Goal: Task Accomplishment & Management: Complete application form

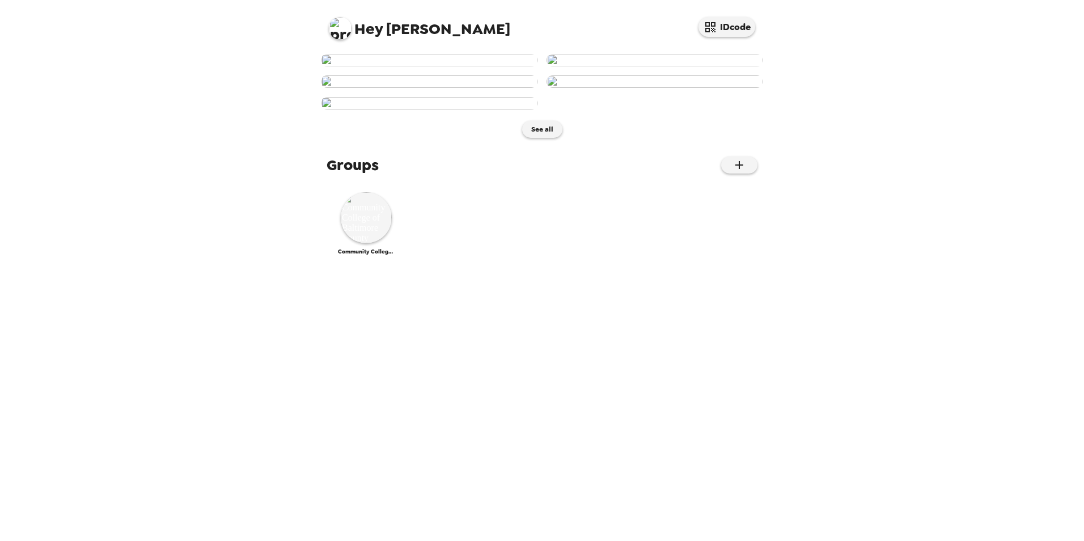
scroll to position [475, 0]
click at [362, 243] on img at bounding box center [366, 217] width 51 height 51
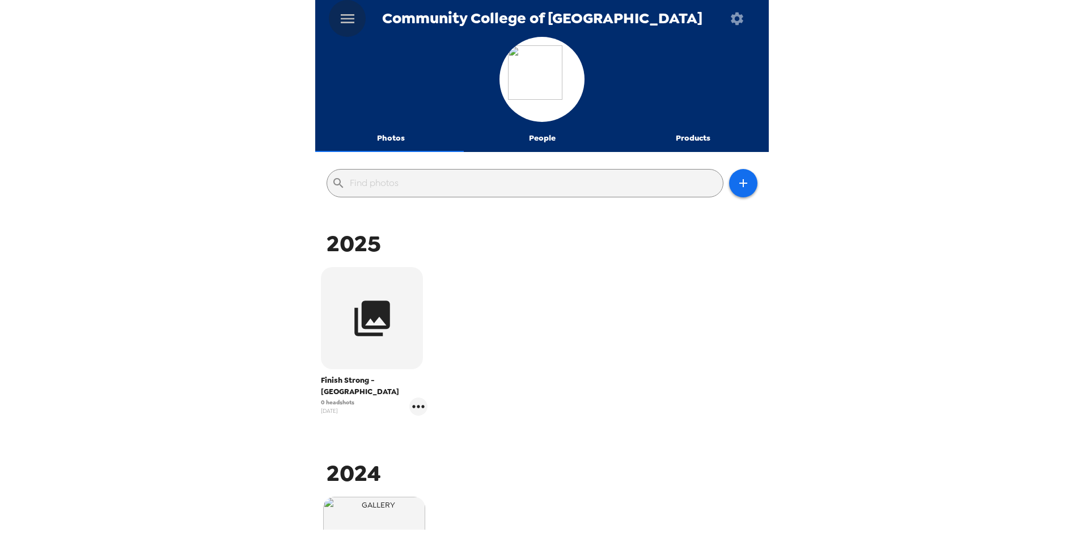
click at [350, 18] on icon "menu" at bounding box center [347, 19] width 18 height 18
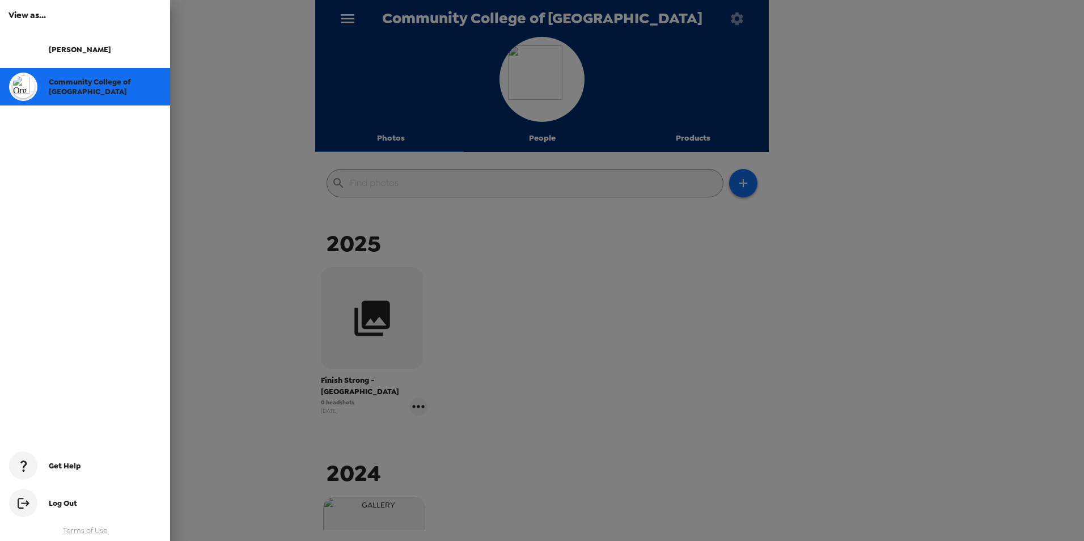
click at [350, 18] on div at bounding box center [542, 270] width 1084 height 541
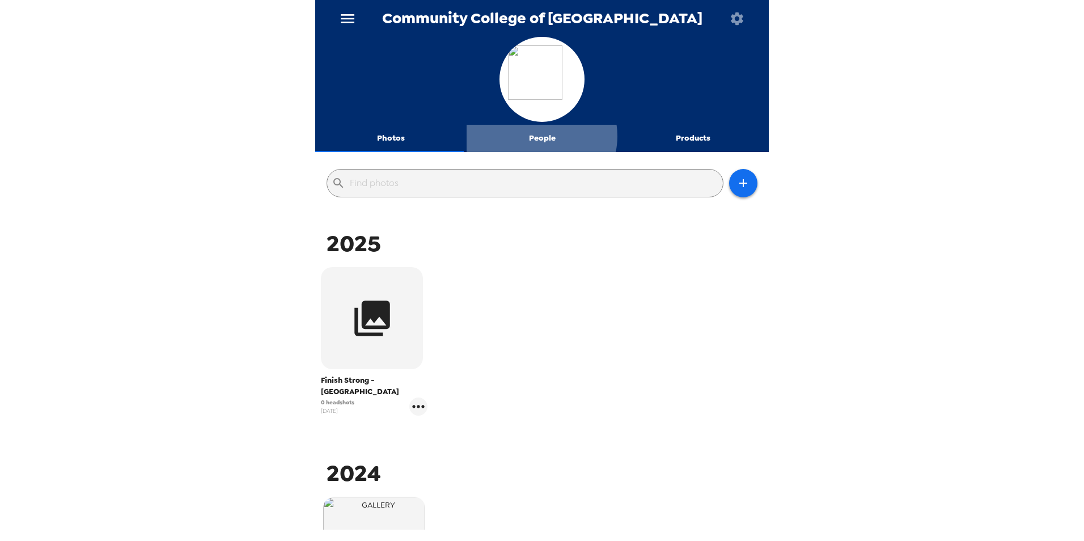
click at [537, 136] on button "People" at bounding box center [542, 138] width 151 height 27
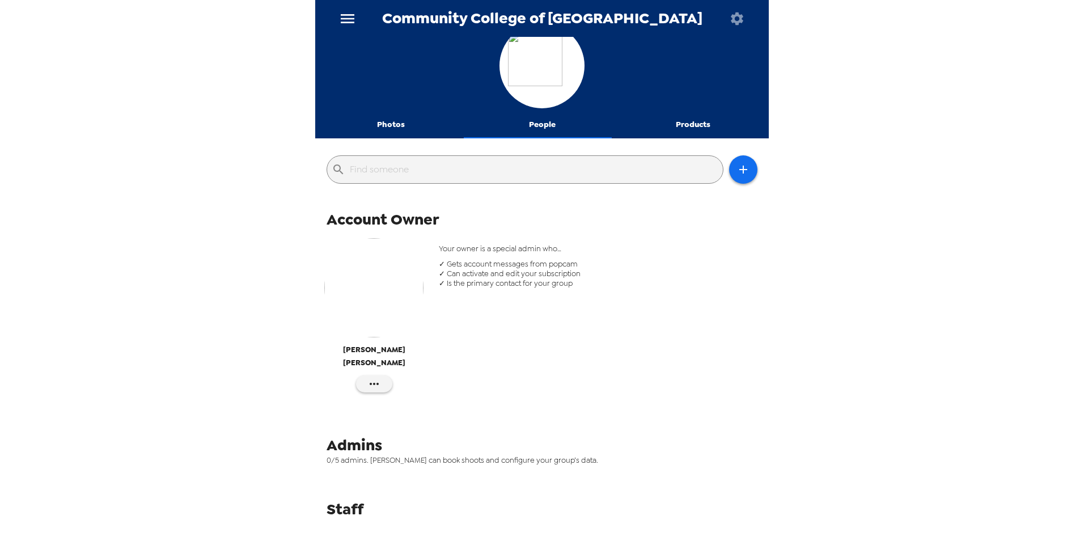
scroll to position [21, 0]
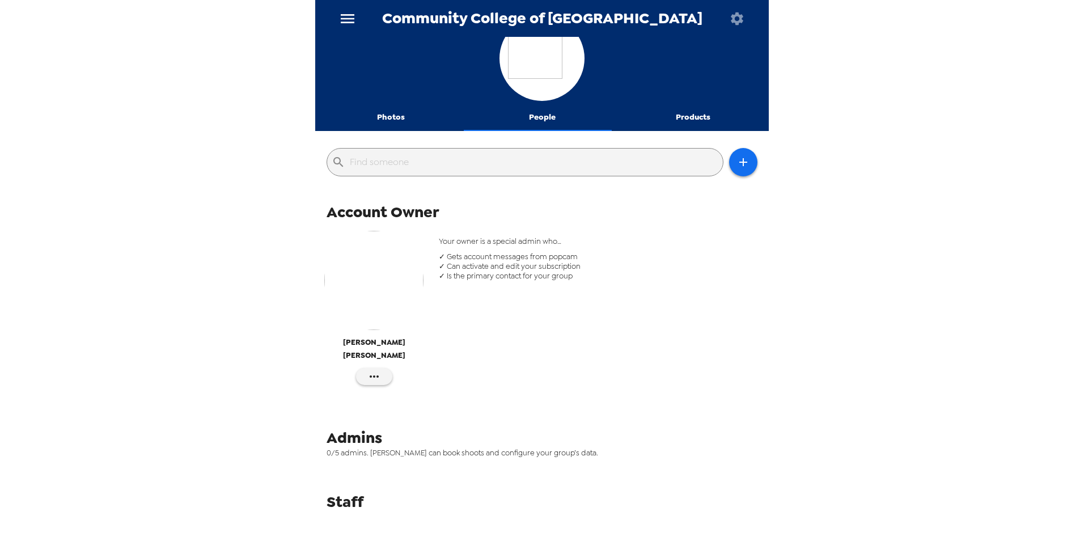
click at [405, 448] on span "0/5 admins. Admins can book shoots and configure your group’s data." at bounding box center [545, 453] width 439 height 10
click at [736, 158] on icon "button" at bounding box center [743, 162] width 14 height 14
click at [761, 186] on li "Invite someone" at bounding box center [784, 191] width 128 height 20
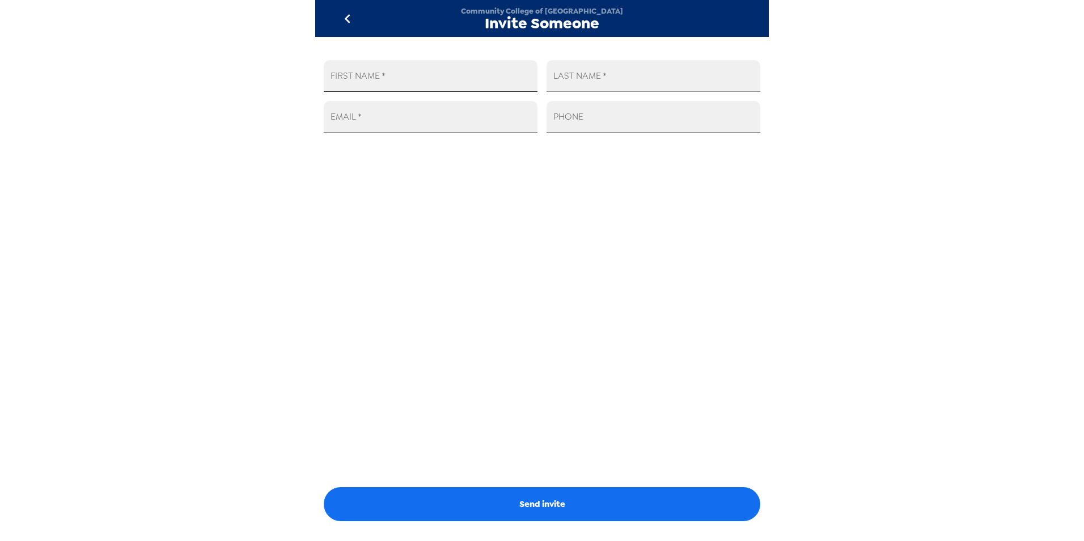
click at [403, 77] on input "FIRST NAME   *" at bounding box center [431, 76] width 214 height 32
type input "Courtney"
click at [596, 82] on input "T" at bounding box center [653, 76] width 214 height 32
type input "Topolski"
type input "ctopolski@ccbcmd.edu"
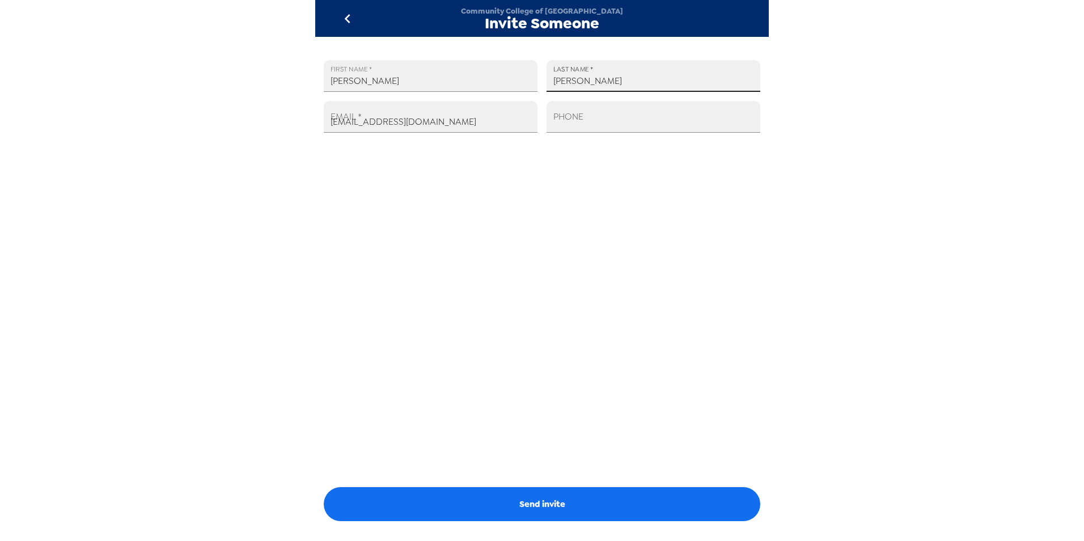
type input "Topolski"
type input "+1 (443) 840-1905"
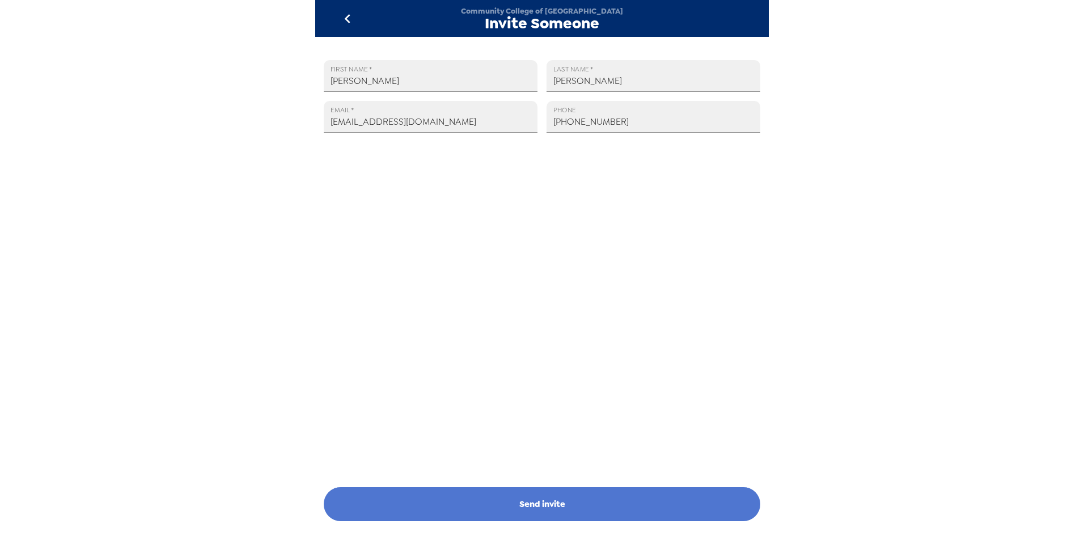
click at [555, 498] on button "Send invite" at bounding box center [542, 504] width 436 height 34
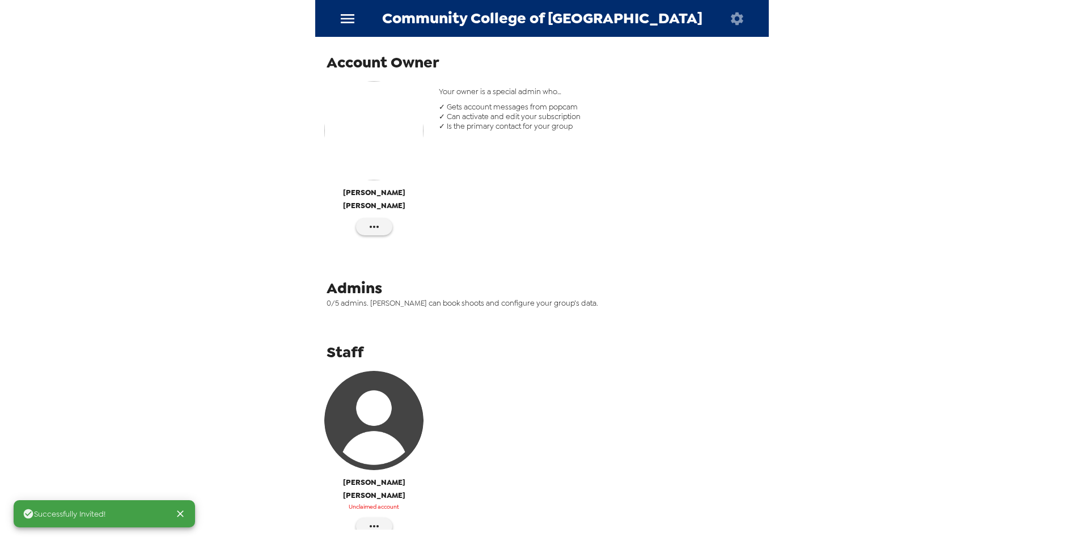
scroll to position [189, 0]
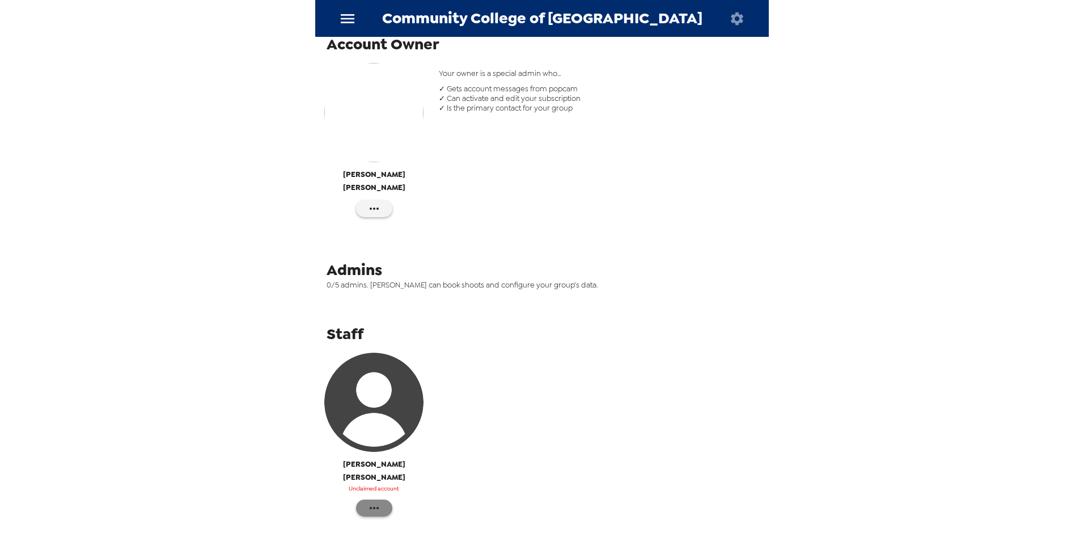
click at [370, 501] on icon "button" at bounding box center [374, 508] width 14 height 14
click at [384, 495] on span "Make admin" at bounding box center [427, 497] width 86 height 14
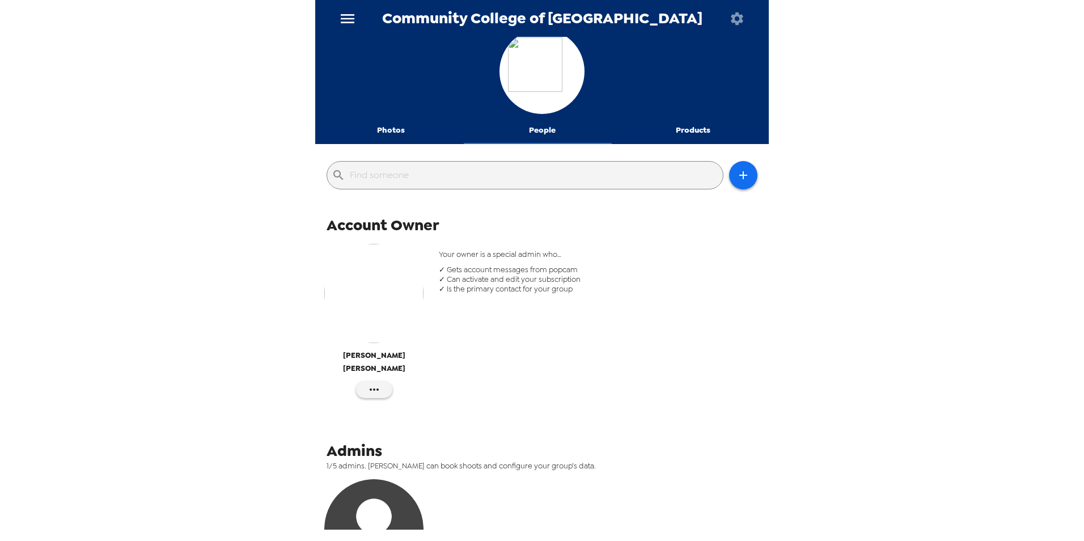
scroll to position [0, 0]
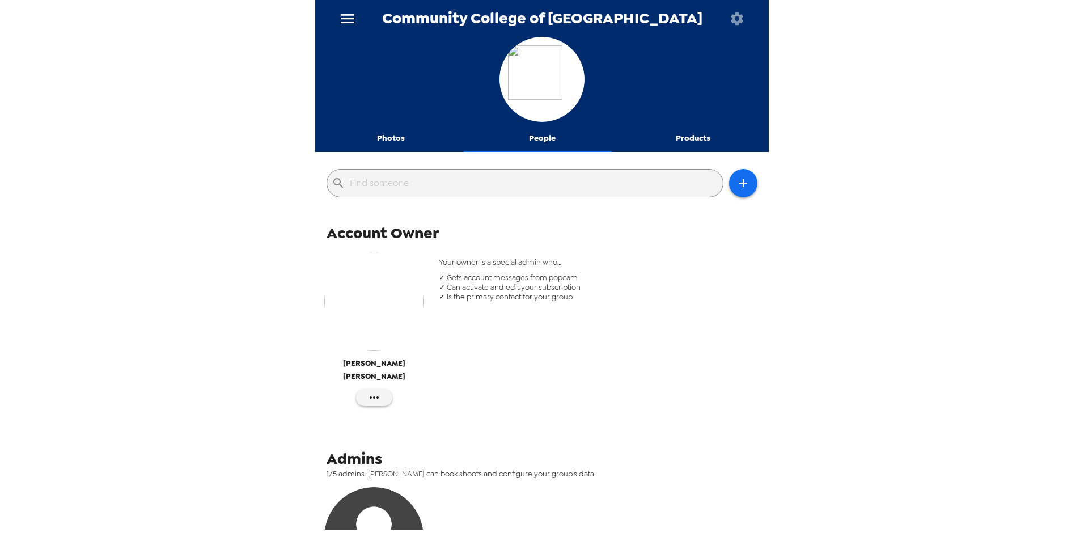
click at [387, 138] on button "Photos" at bounding box center [390, 138] width 151 height 27
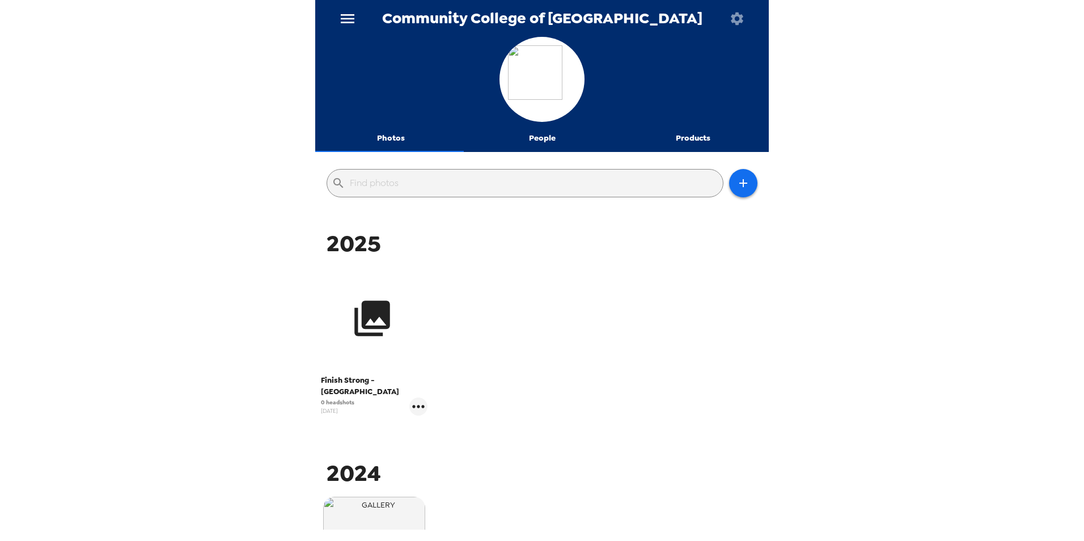
click at [367, 329] on icon "button" at bounding box center [372, 318] width 43 height 43
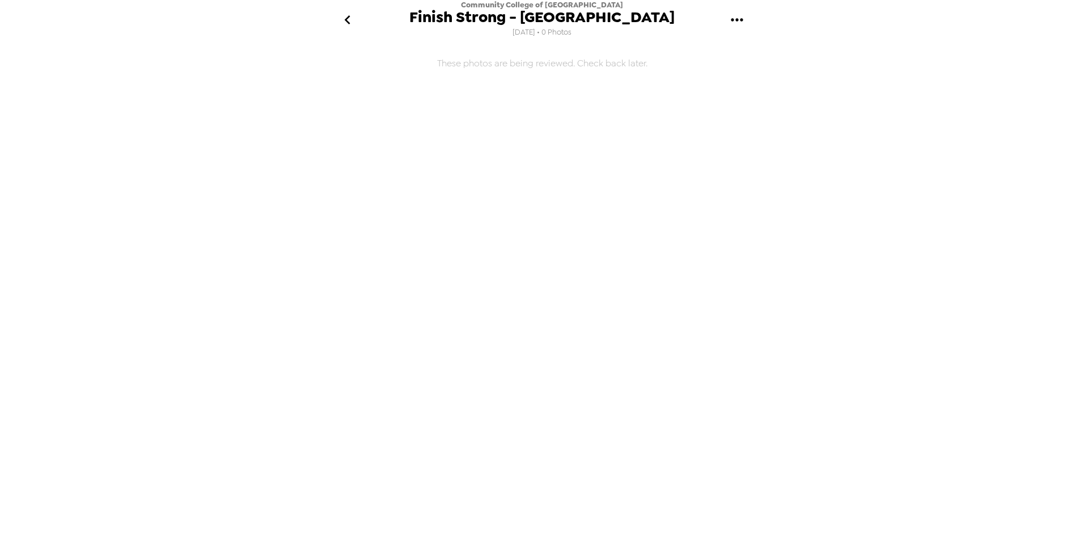
click at [350, 22] on icon "go back" at bounding box center [347, 20] width 18 height 18
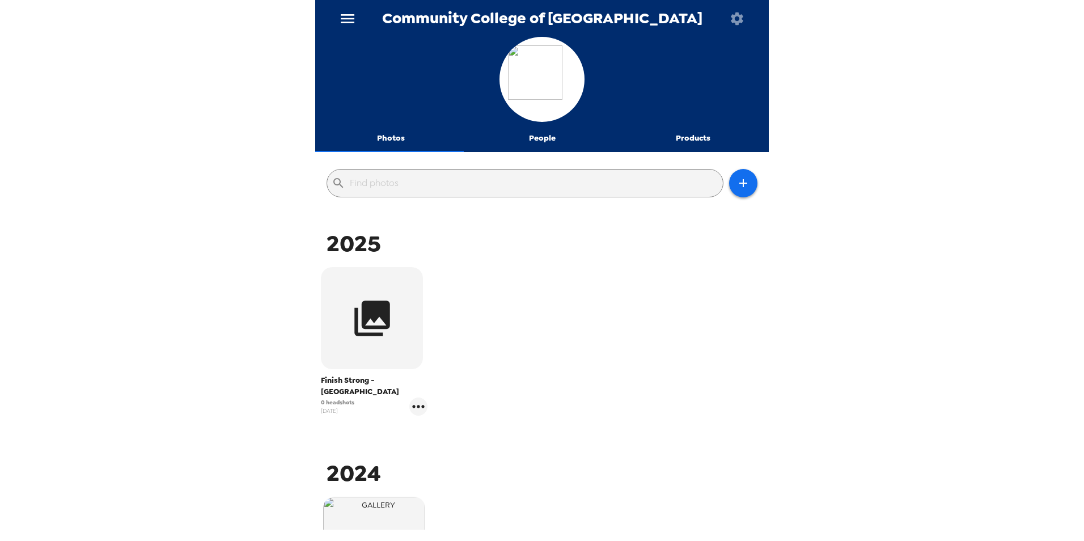
click at [350, 22] on icon "menu" at bounding box center [348, 18] width 14 height 9
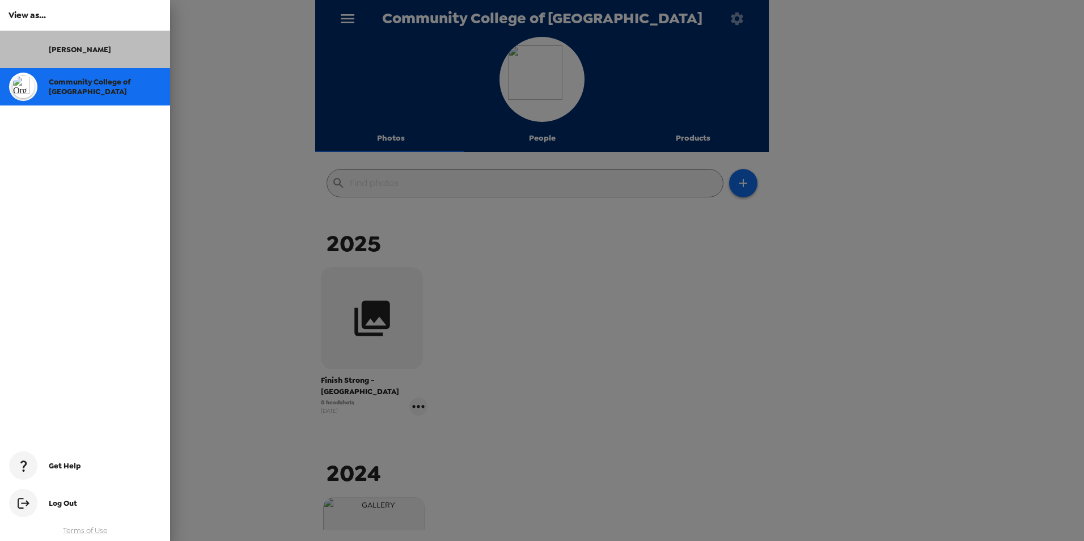
click at [62, 46] on span "[PERSON_NAME]" at bounding box center [80, 50] width 62 height 10
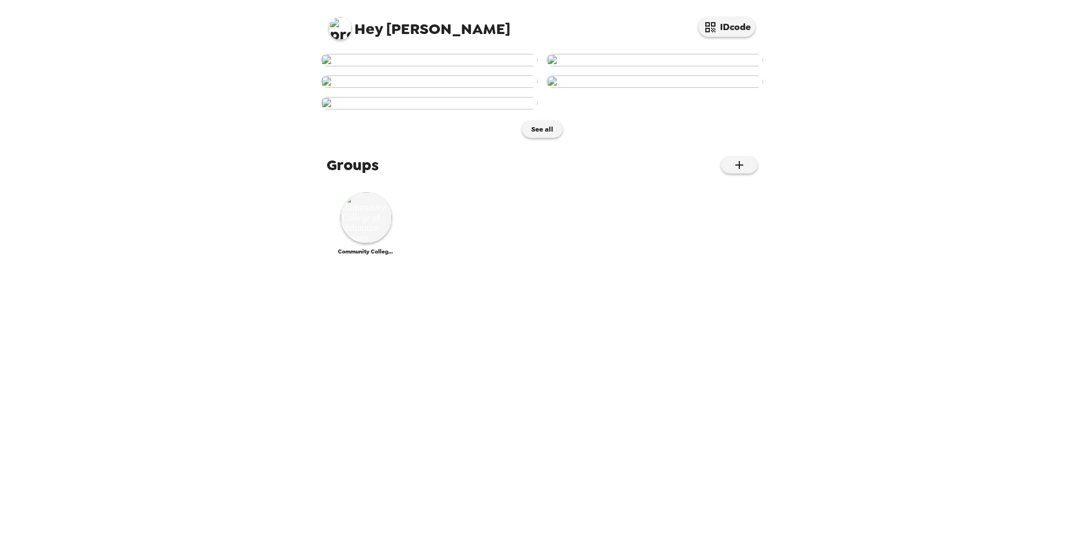
scroll to position [475, 0]
click at [370, 243] on img at bounding box center [366, 217] width 51 height 51
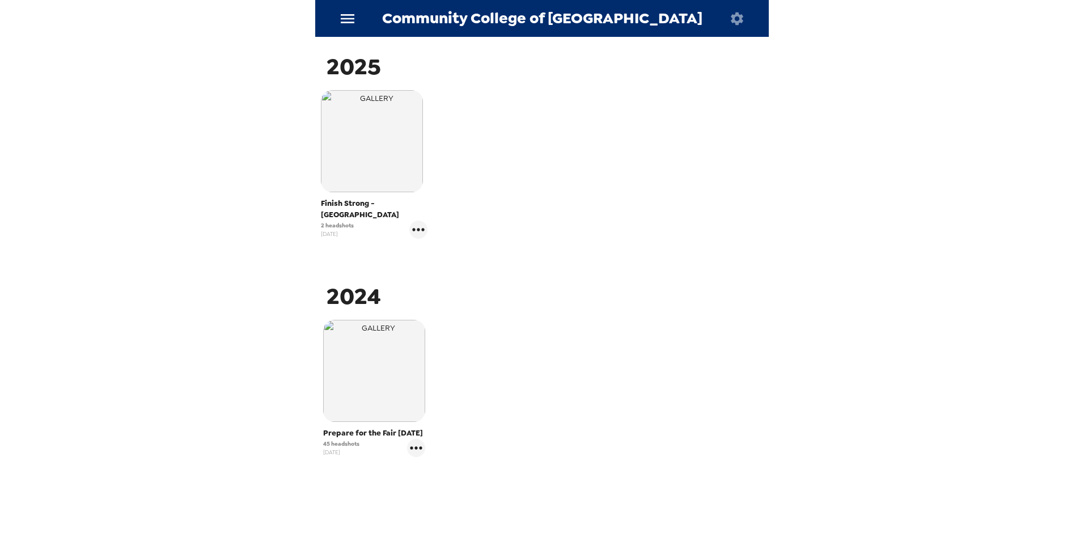
scroll to position [184, 0]
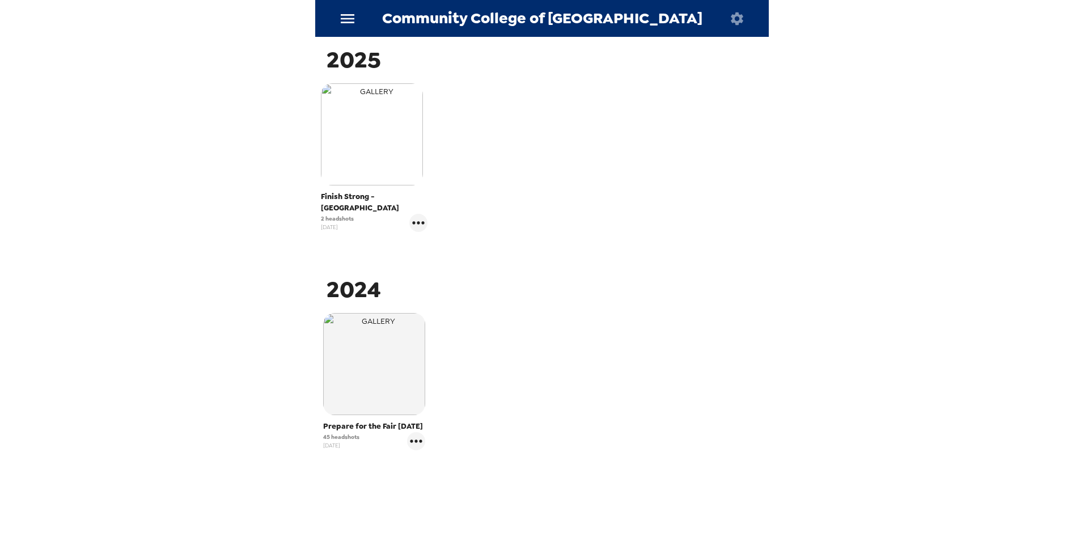
click at [394, 169] on img "button" at bounding box center [372, 134] width 102 height 102
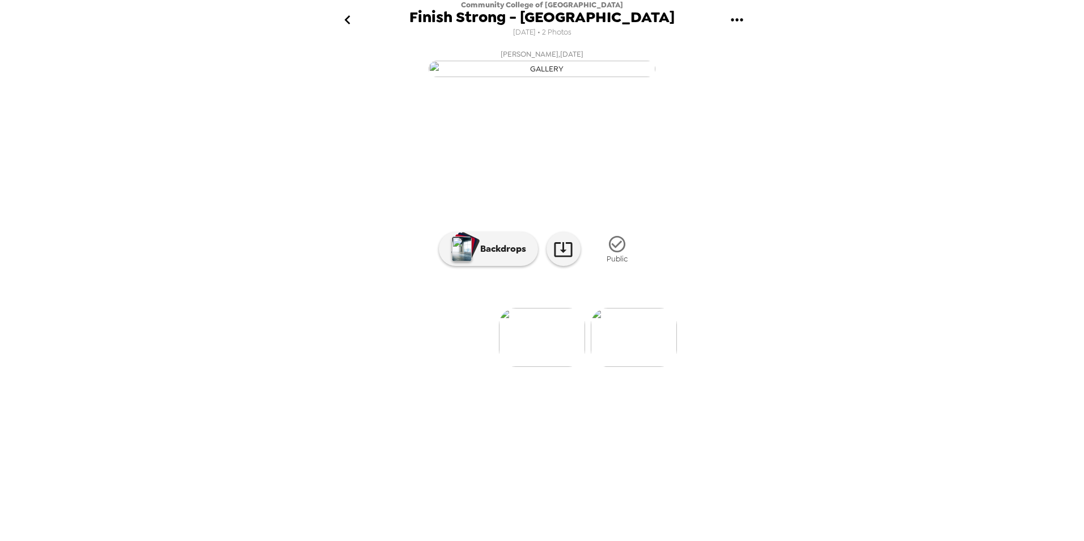
click at [537, 54] on span "[PERSON_NAME] , [DATE]" at bounding box center [542, 54] width 83 height 13
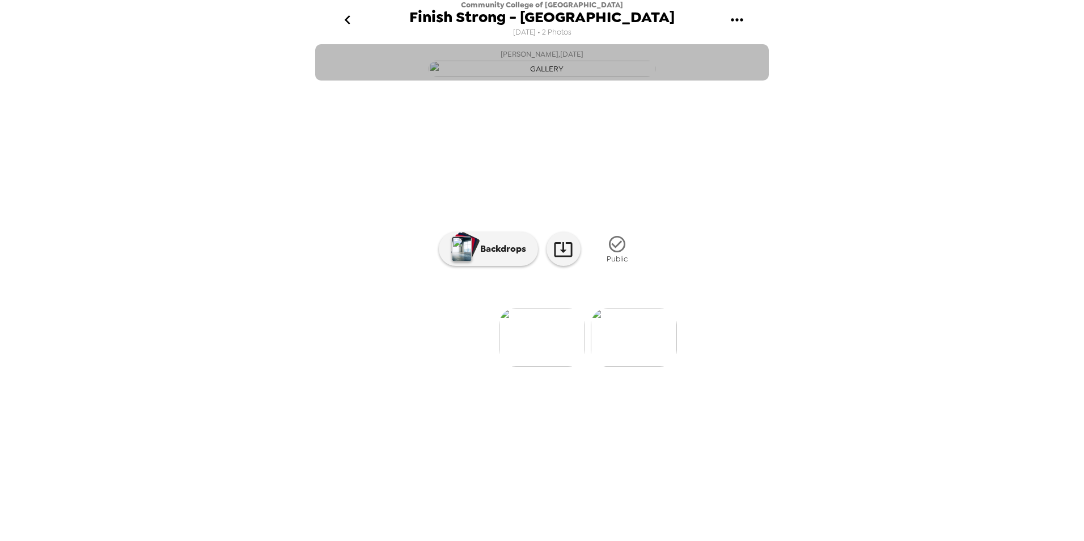
click at [634, 77] on img "button" at bounding box center [542, 69] width 227 height 16
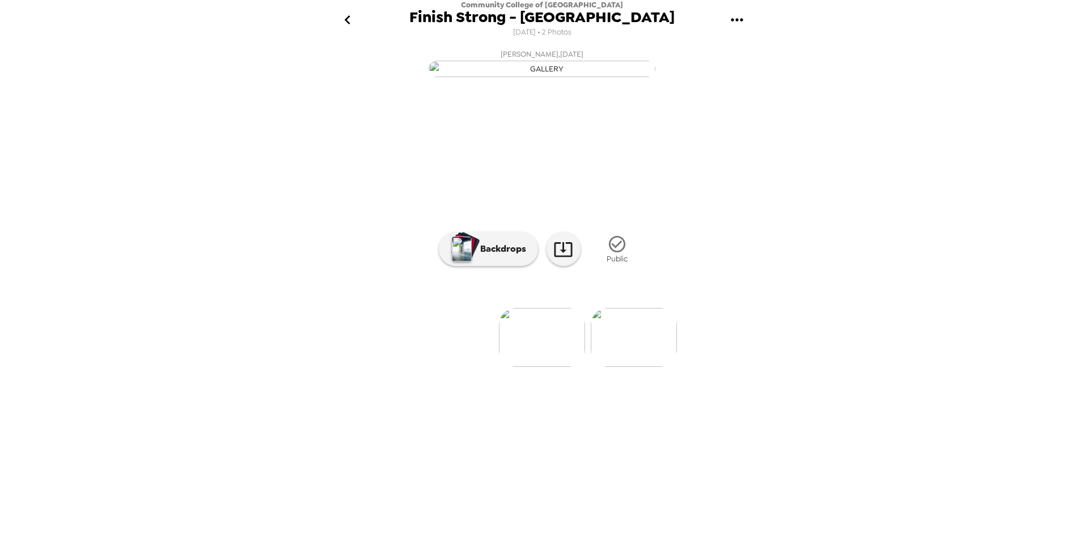
click at [621, 252] on icon "button" at bounding box center [617, 244] width 16 height 16
click at [645, 254] on icon "button" at bounding box center [645, 244] width 20 height 20
click at [743, 21] on icon "gallery menu" at bounding box center [737, 20] width 18 height 18
click at [344, 16] on div at bounding box center [542, 270] width 1084 height 541
click at [349, 24] on icon "go back" at bounding box center [347, 19] width 6 height 9
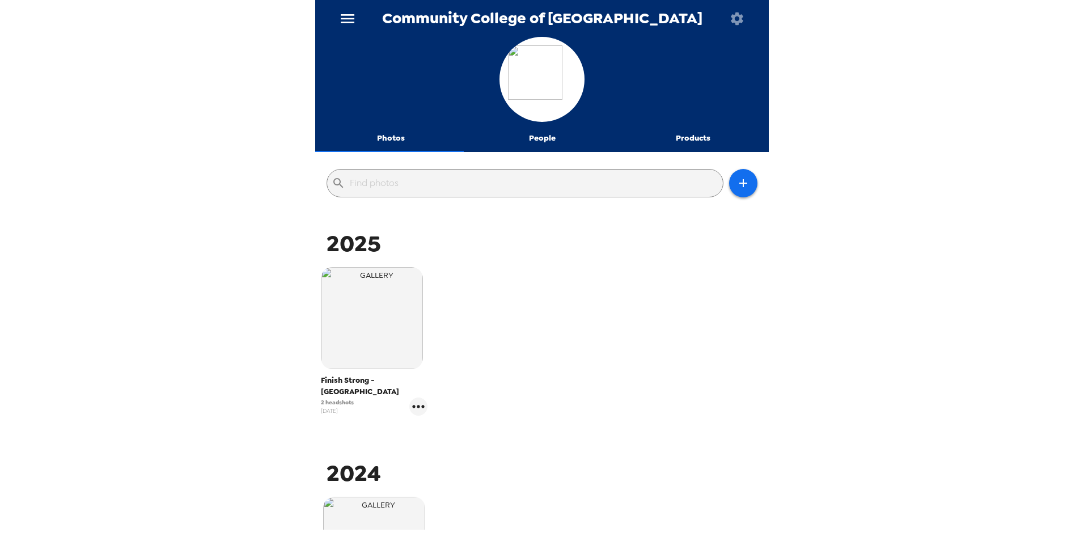
click at [535, 142] on button "People" at bounding box center [542, 138] width 151 height 27
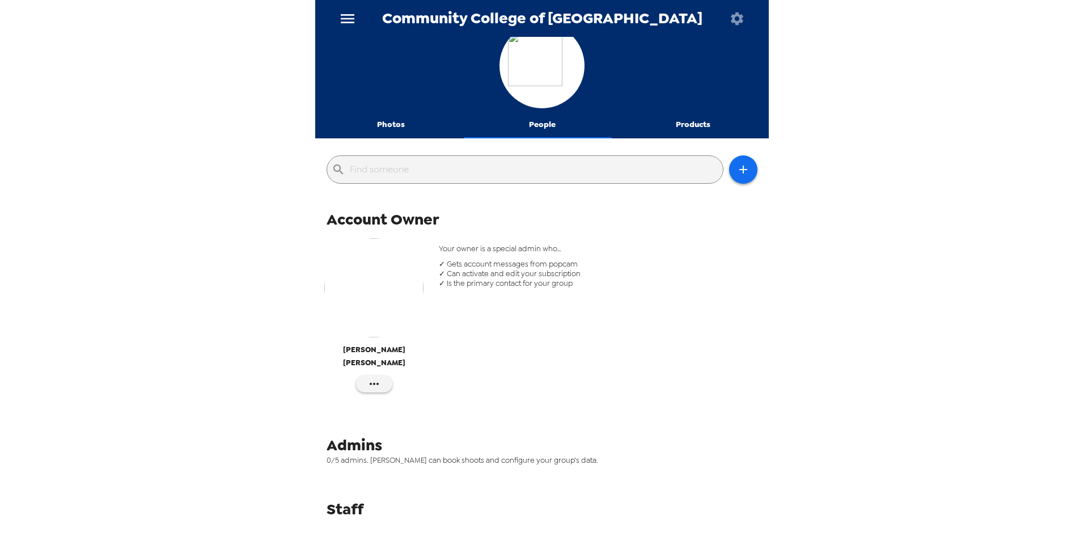
scroll to position [21, 0]
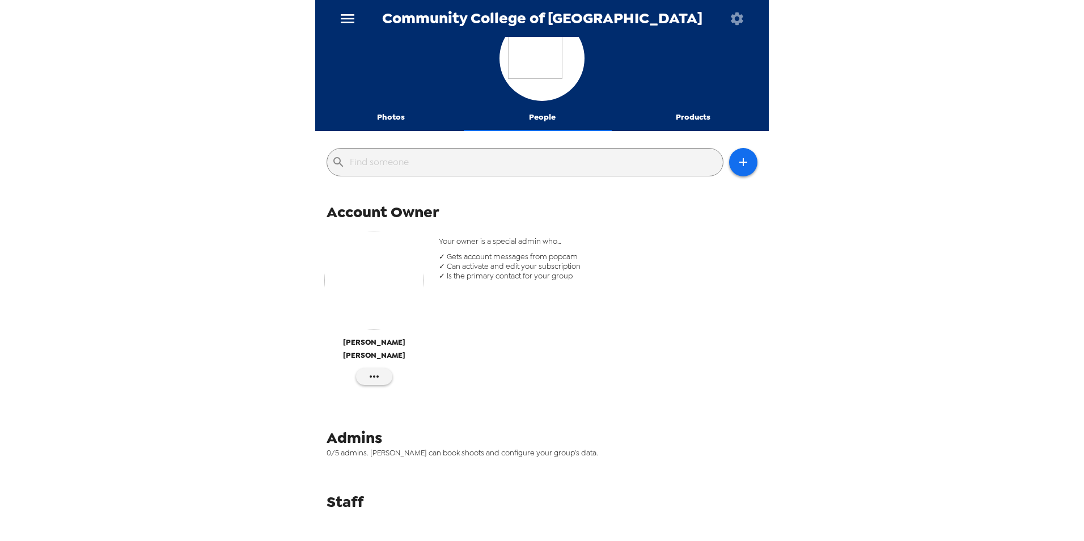
click at [566, 157] on input "text" at bounding box center [534, 162] width 368 height 18
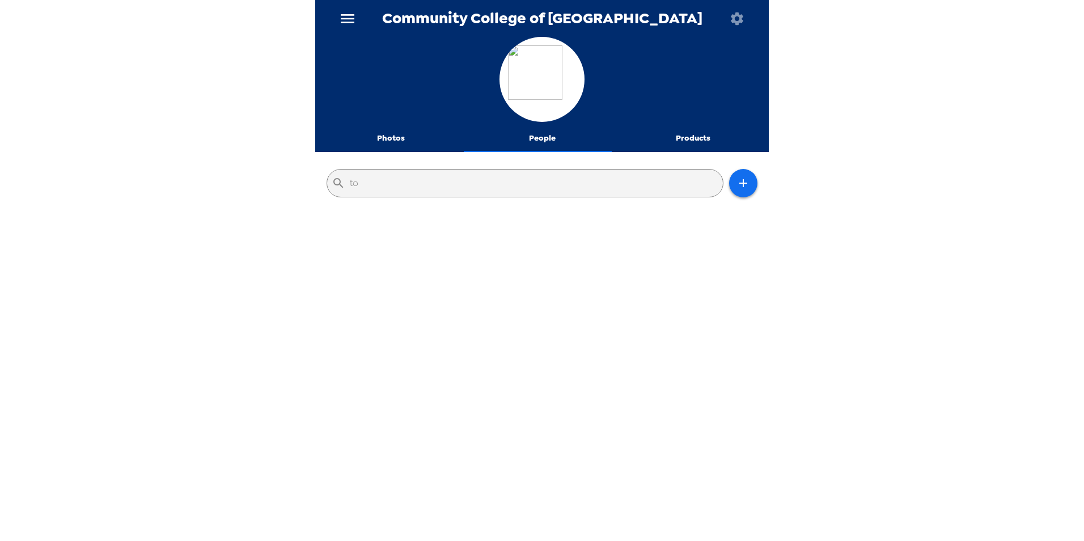
type input "t"
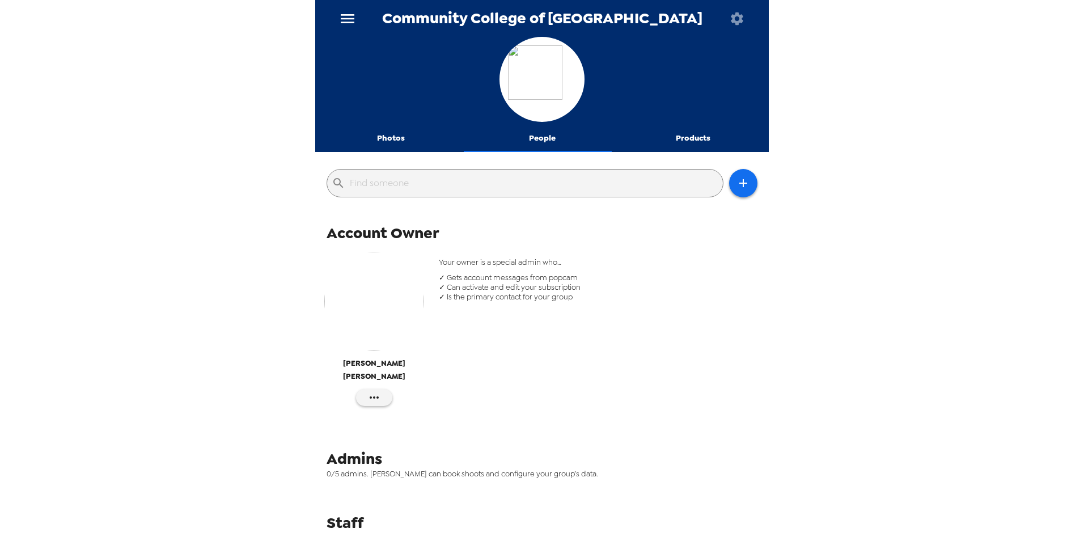
click at [389, 149] on button "Photos" at bounding box center [390, 138] width 151 height 27
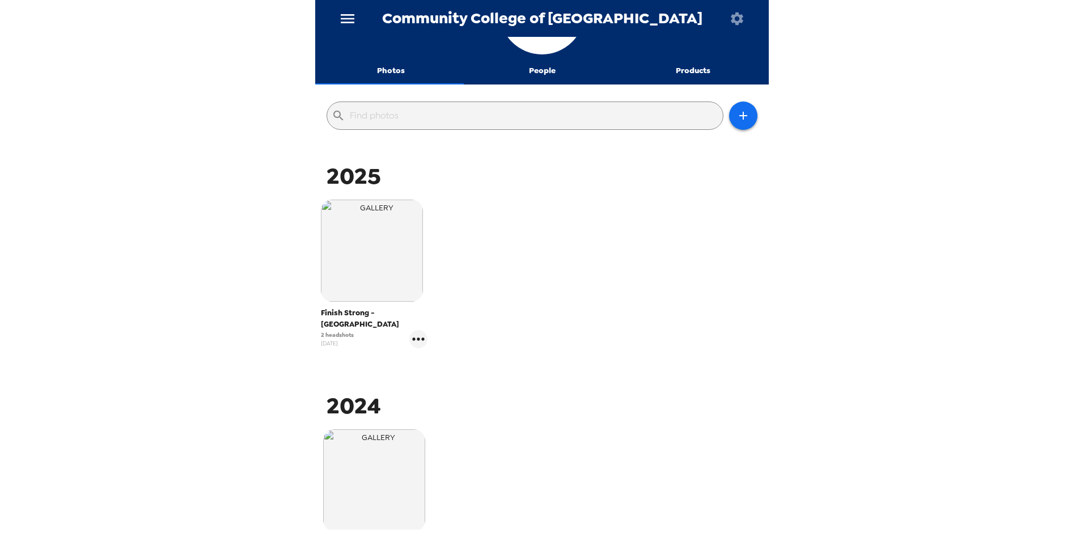
scroll to position [170, 0]
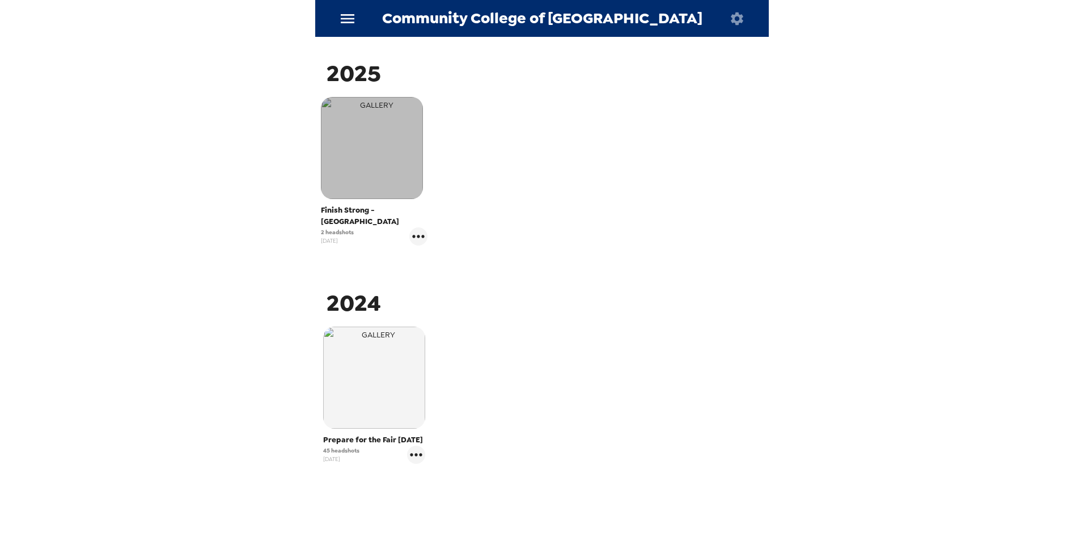
click at [417, 156] on img "button" at bounding box center [372, 148] width 102 height 102
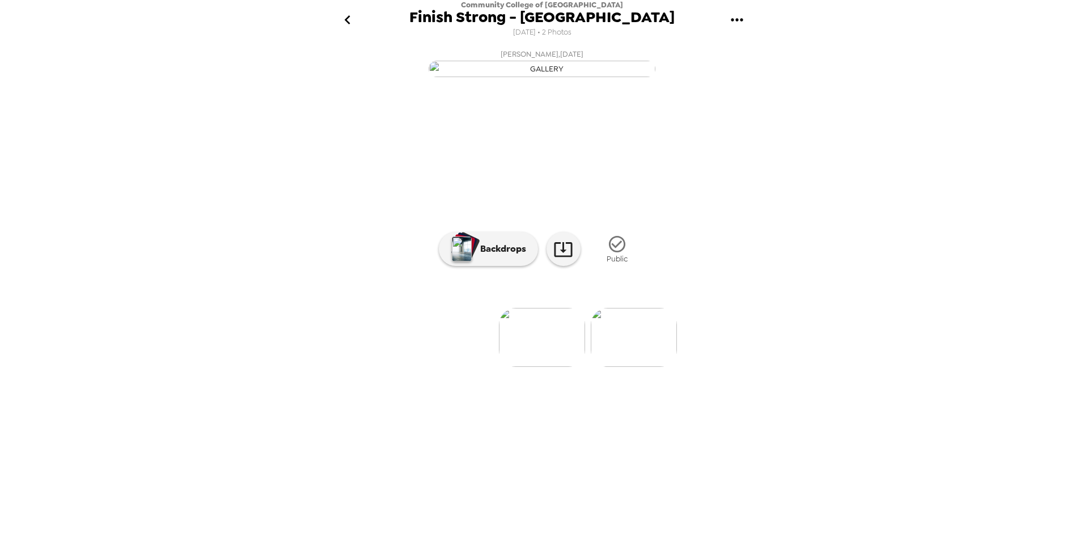
click at [346, 19] on icon "go back" at bounding box center [347, 19] width 6 height 9
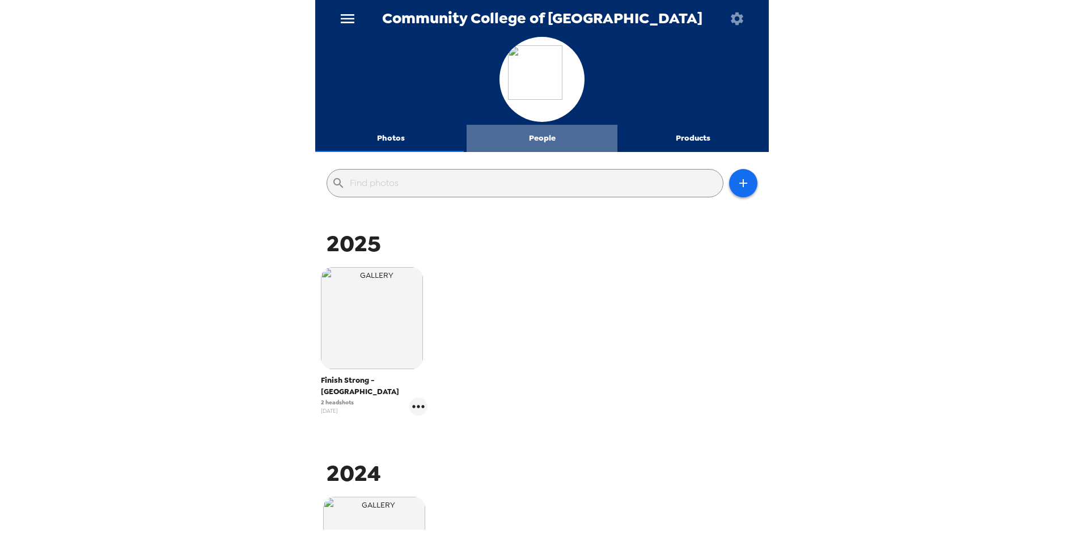
click at [542, 135] on button "People" at bounding box center [542, 138] width 151 height 27
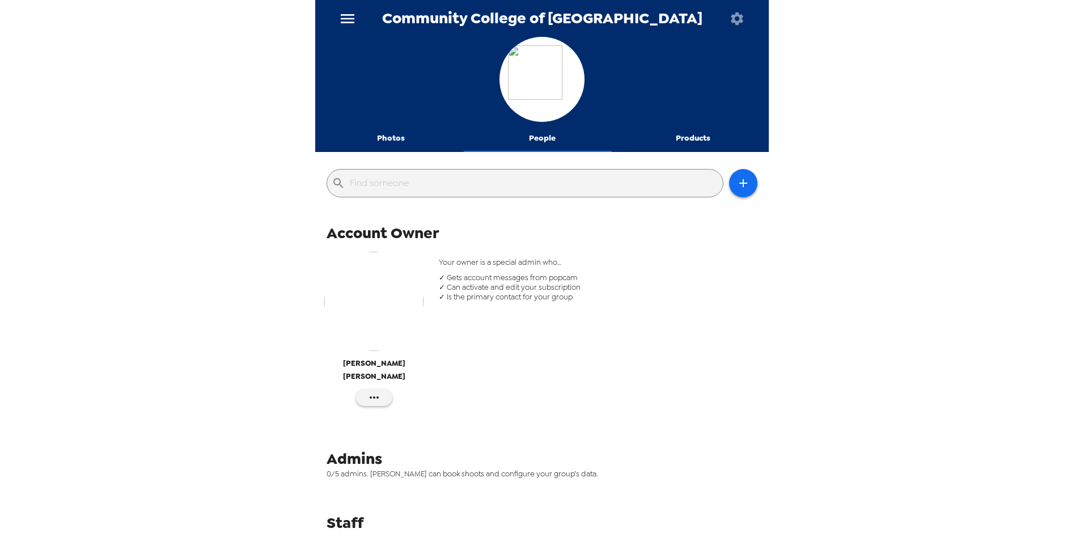
click at [499, 176] on input "text" at bounding box center [534, 183] width 368 height 18
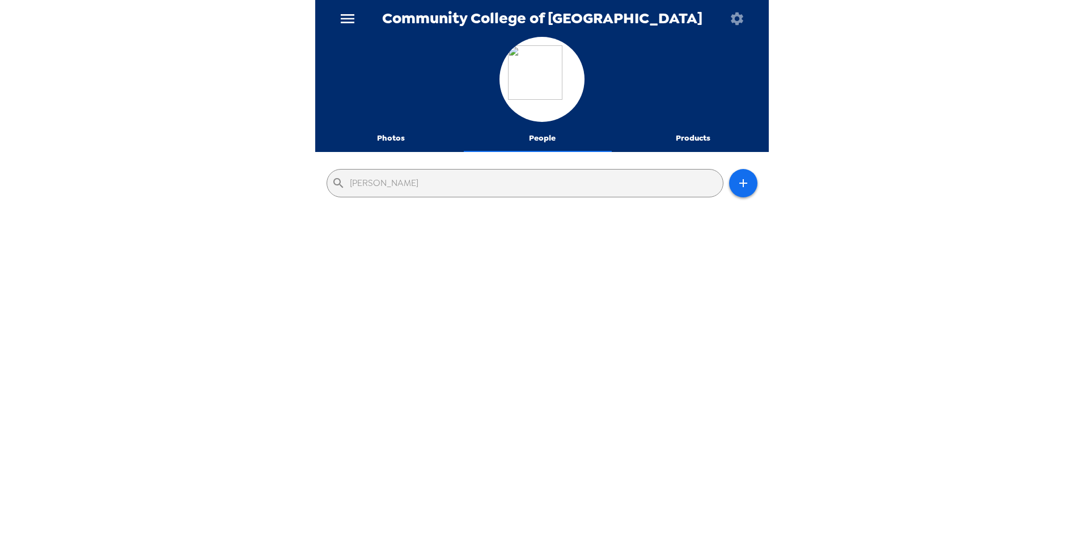
type input "rhodes"
click at [321, 186] on div "​ rhodes" at bounding box center [541, 183] width 453 height 51
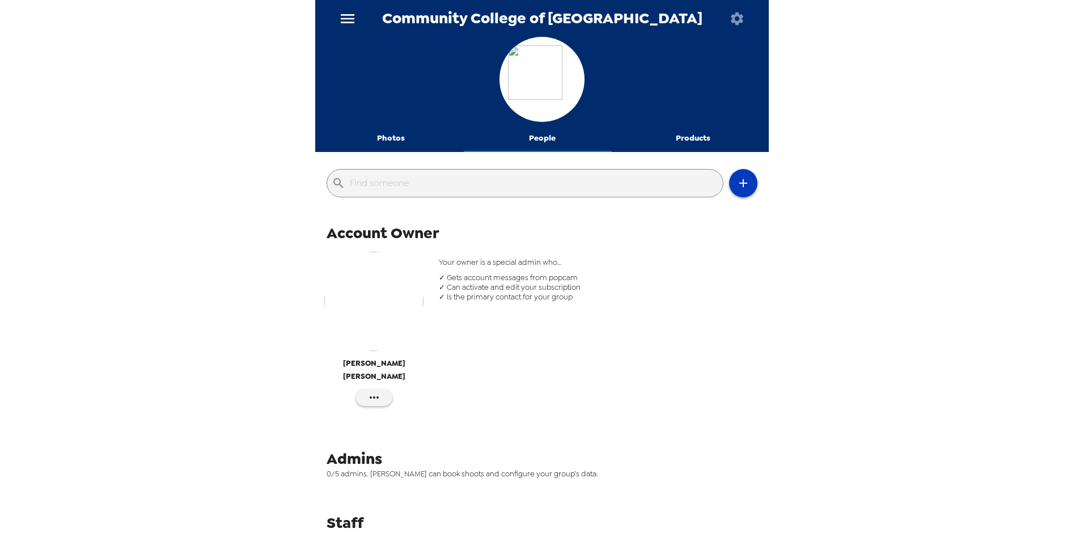
click at [737, 186] on icon "button" at bounding box center [743, 183] width 14 height 14
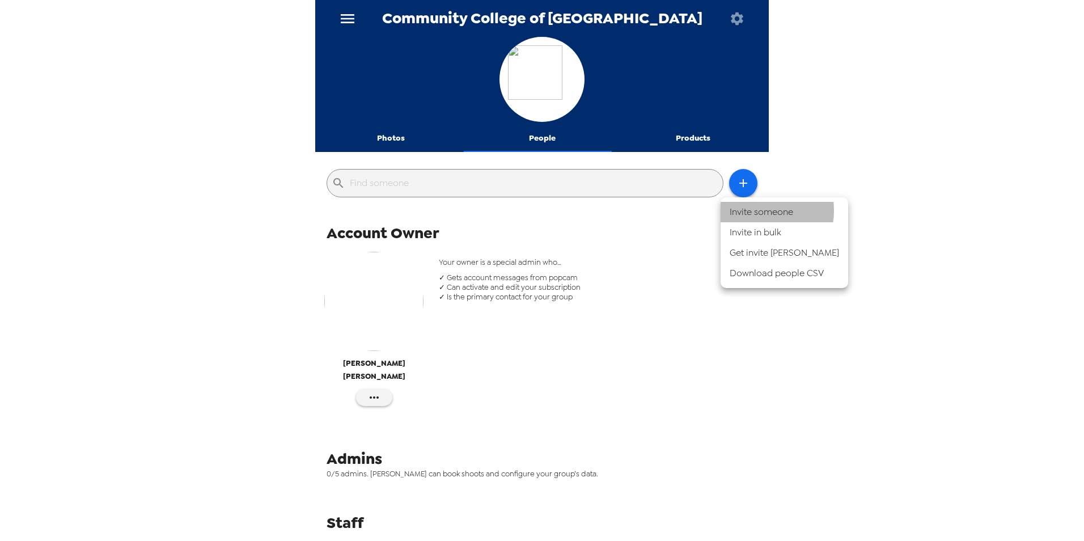
click at [756, 210] on li "Invite someone" at bounding box center [784, 212] width 128 height 20
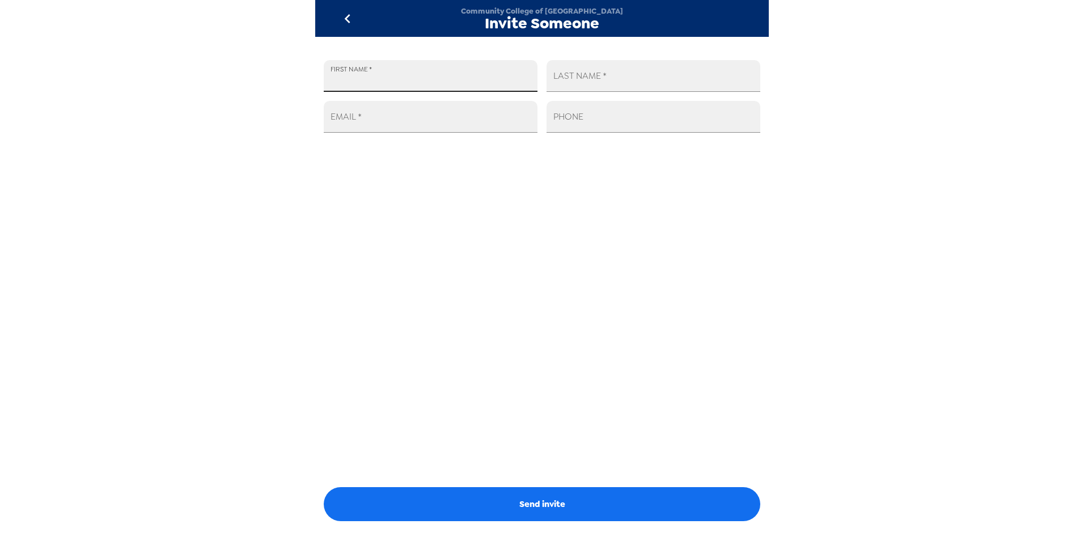
click at [359, 91] on input "FIRST NAME   *" at bounding box center [431, 76] width 214 height 32
type input "Courtney"
type input "Topolski"
type input "ctopolski@ccbcmd.edu"
type input "+1 (443) 840-1905"
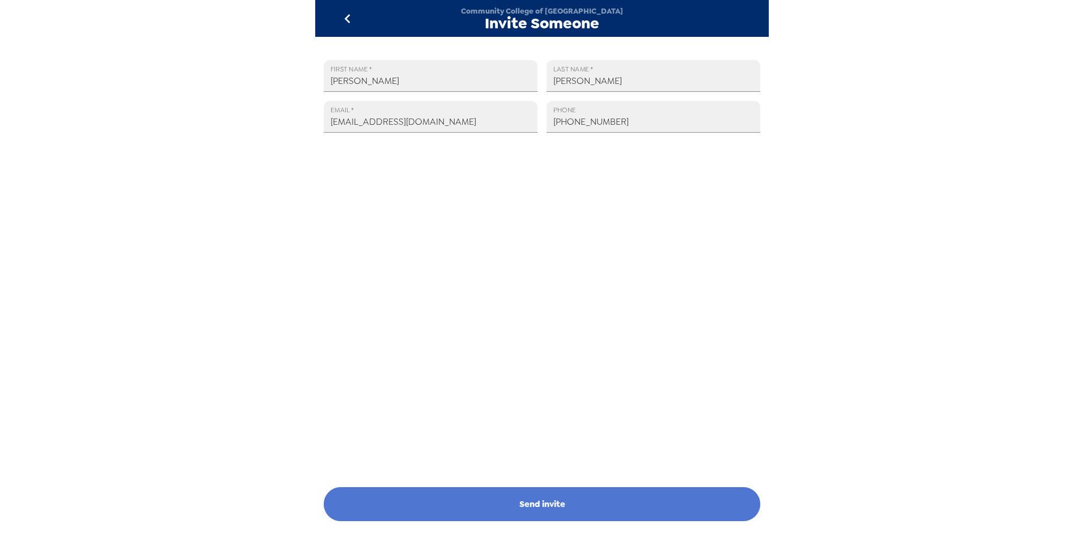
click at [552, 501] on button "Send invite" at bounding box center [542, 504] width 436 height 34
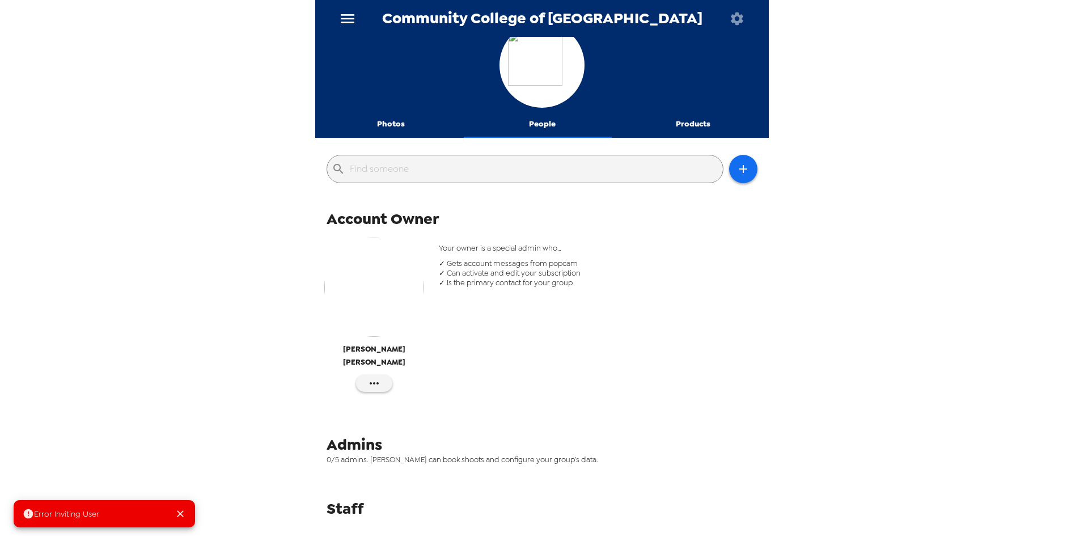
scroll to position [21, 0]
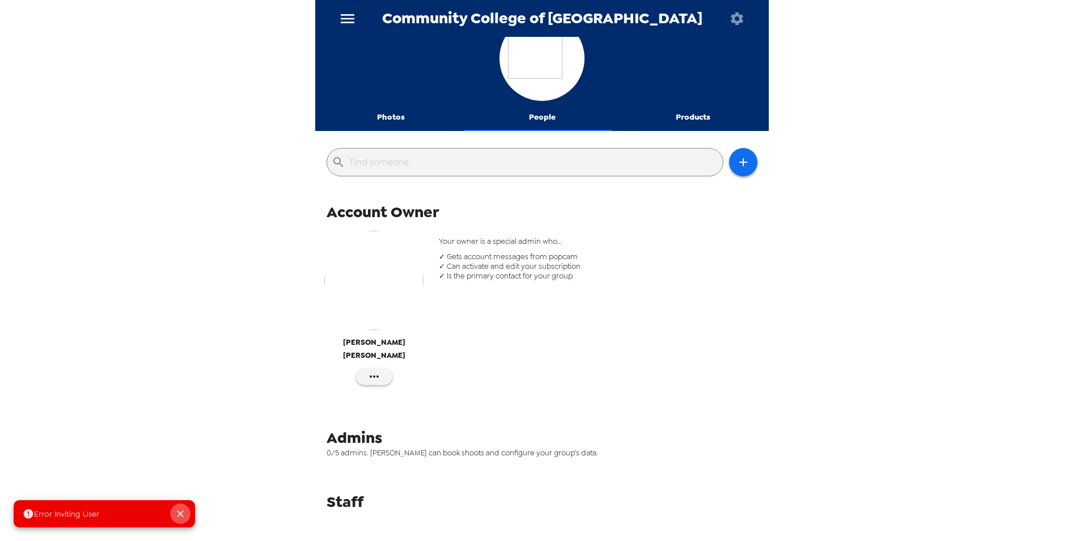
click at [183, 512] on icon "Close" at bounding box center [180, 513] width 7 height 7
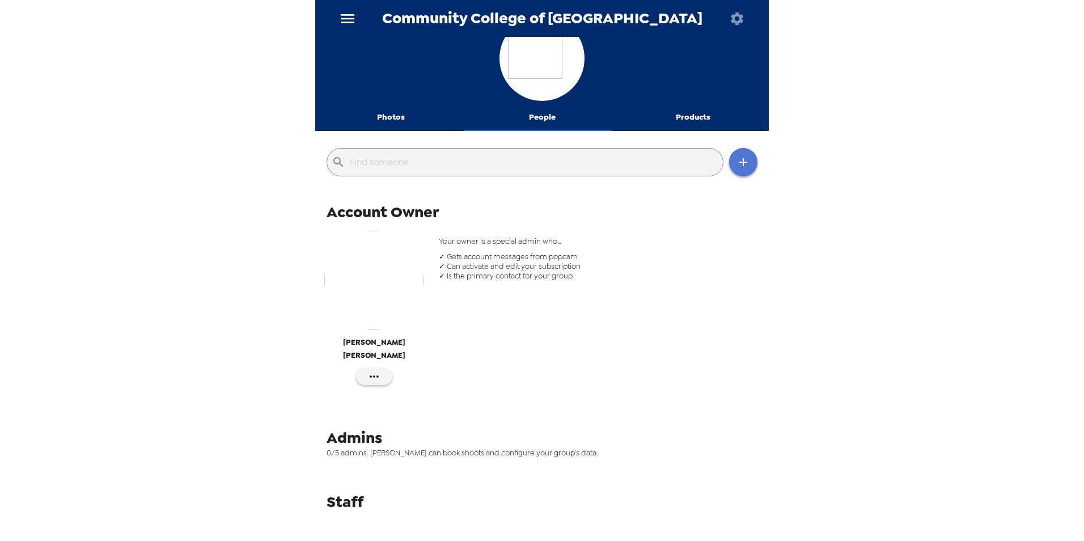
click at [729, 158] on button "button" at bounding box center [743, 162] width 28 height 28
click at [764, 187] on li "Invite someone" at bounding box center [784, 191] width 128 height 20
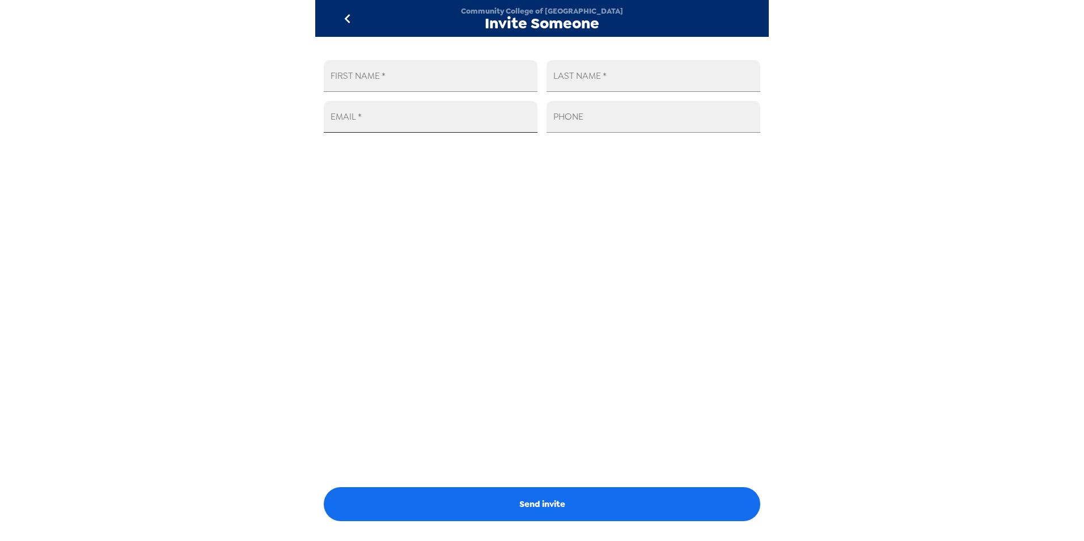
click at [389, 114] on input "EMAIL   *" at bounding box center [431, 117] width 214 height 32
type input "studentengagement@ccbcmd.edu"
click at [379, 82] on input "FIRST NAME   *" at bounding box center [431, 76] width 214 height 32
type input "Student"
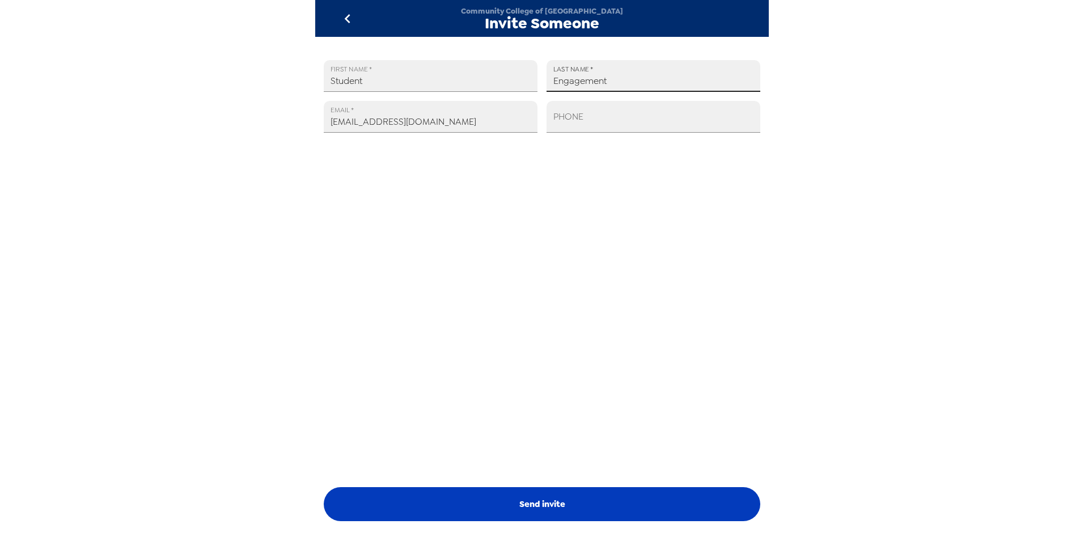
type input "Engagement"
click at [552, 501] on button "Send invite" at bounding box center [542, 504] width 436 height 34
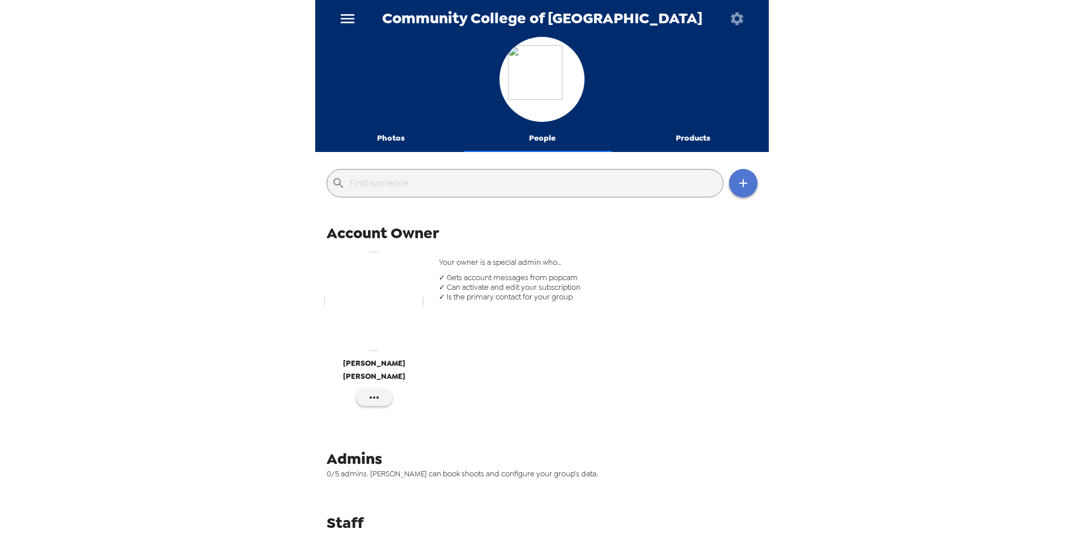
click at [744, 185] on button "button" at bounding box center [743, 183] width 28 height 28
click at [776, 208] on li "Invite someone" at bounding box center [784, 212] width 128 height 20
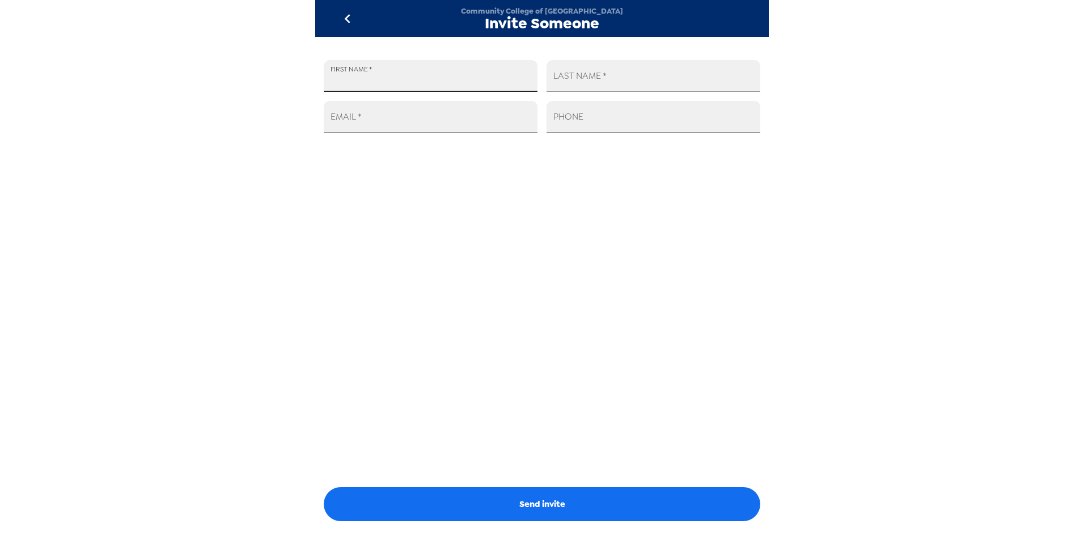
click at [376, 72] on input "FIRST NAME   *" at bounding box center [431, 76] width 214 height 32
type input "Courtney"
type input "Topolski"
type input "ctopolski@ccbcmd.edu"
type input "+1 (443) 840-1905"
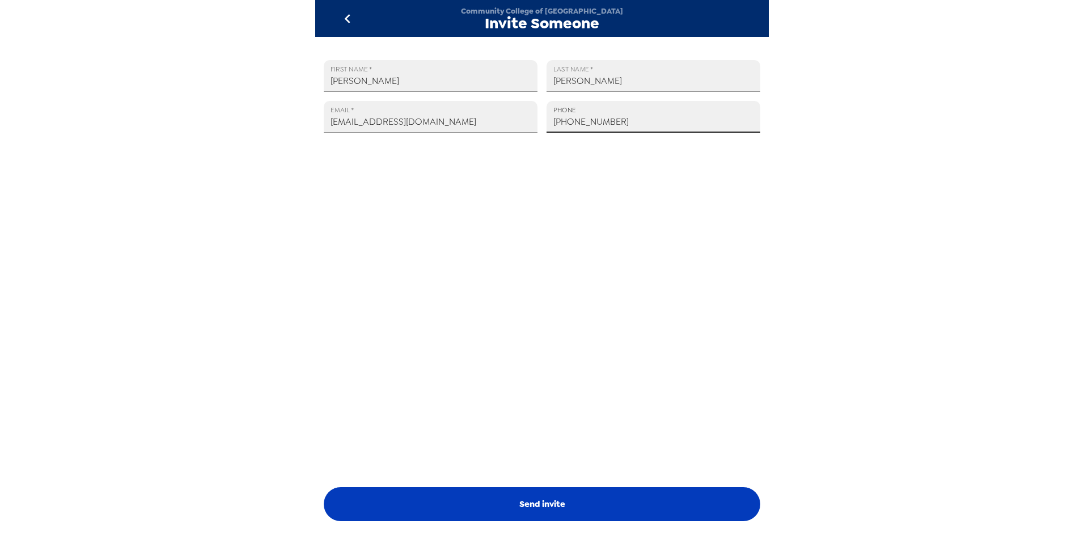
click at [567, 506] on button "Send invite" at bounding box center [542, 504] width 436 height 34
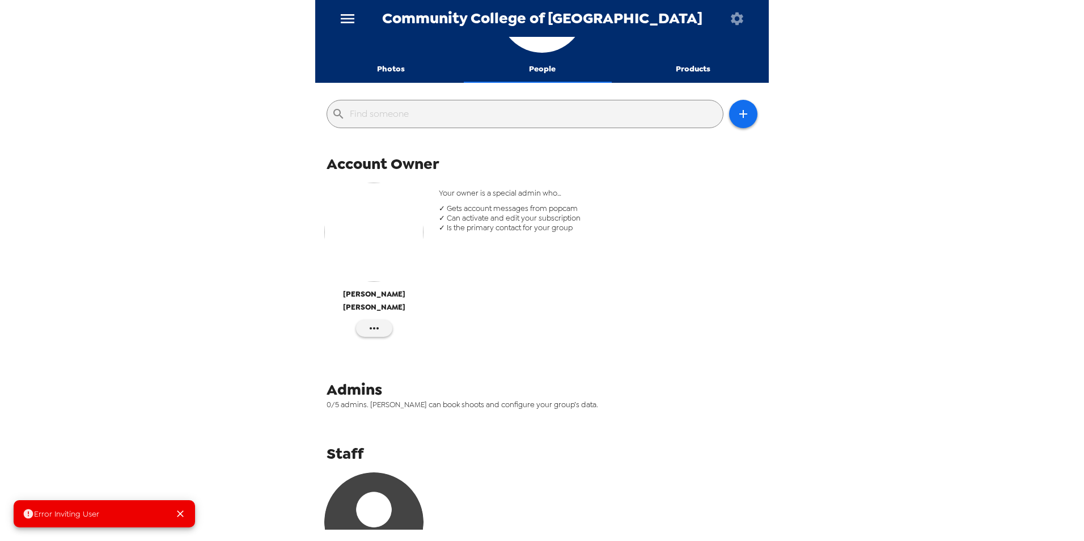
scroll to position [189, 0]
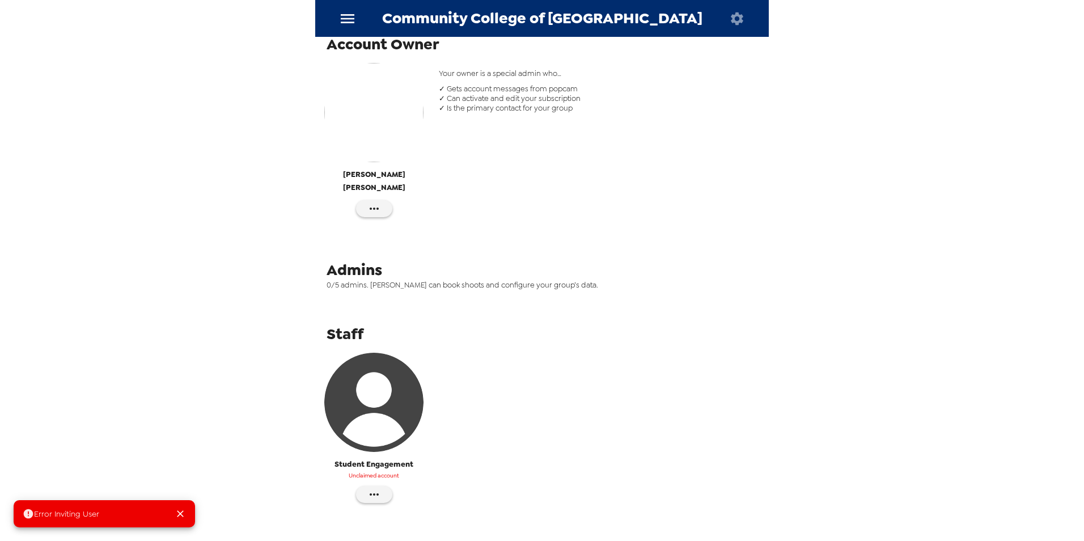
click at [180, 512] on icon "Close" at bounding box center [180, 513] width 7 height 7
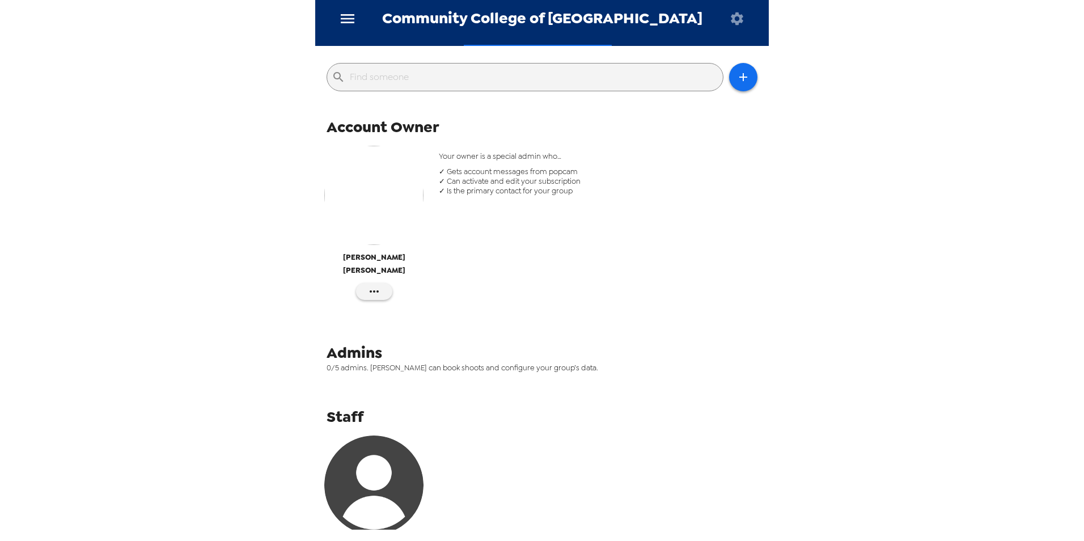
scroll to position [0, 0]
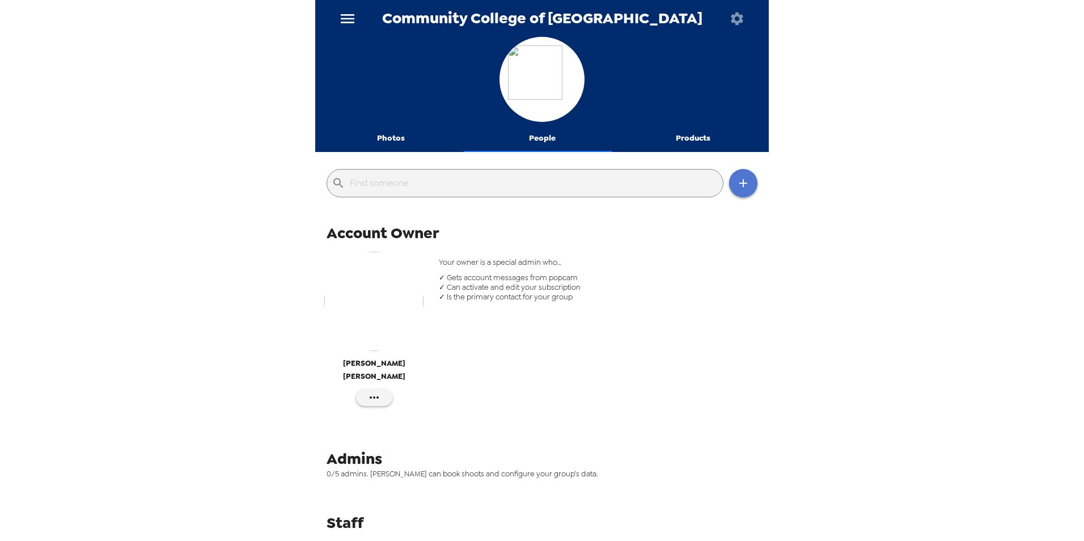
click at [729, 181] on button "button" at bounding box center [743, 183] width 28 height 28
click at [774, 210] on li "Invite someone" at bounding box center [784, 212] width 128 height 20
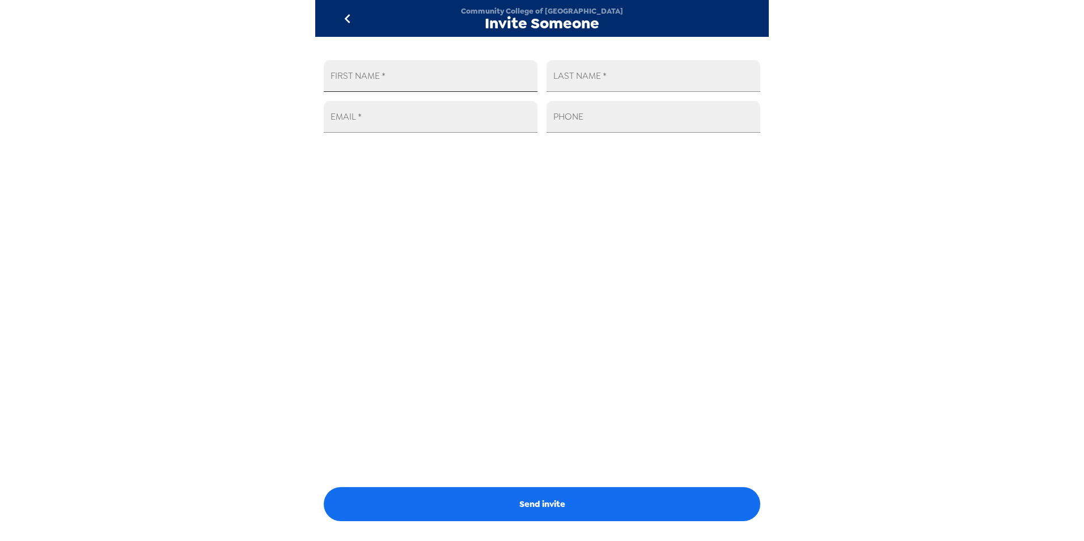
click at [355, 82] on input "FIRST NAME   *" at bounding box center [431, 76] width 214 height 32
type input "Judith"
type input "Moton"
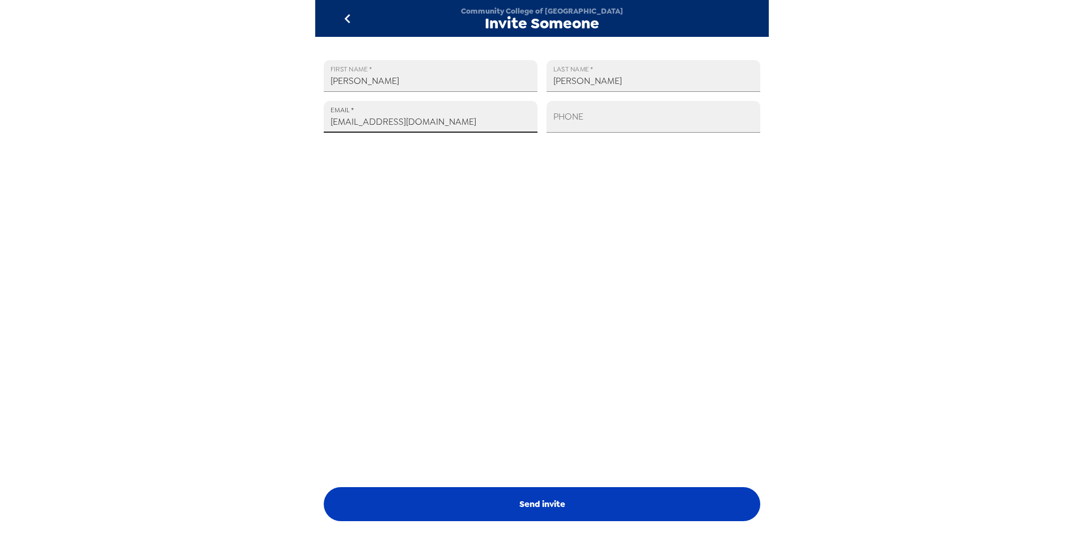
type input "jmoton@ccbcmd.edu"
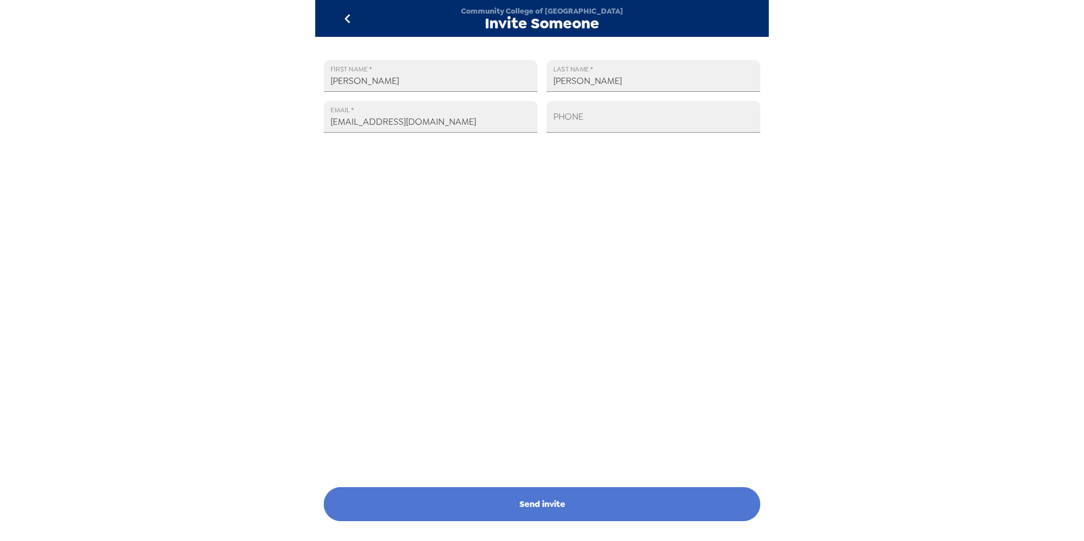
click at [556, 507] on button "Send invite" at bounding box center [542, 504] width 436 height 34
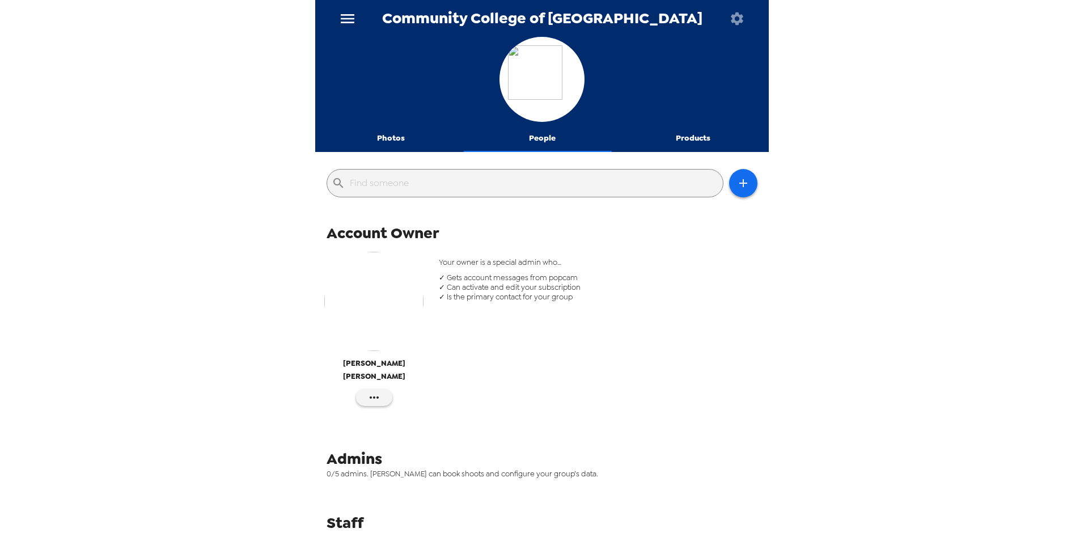
click at [629, 175] on input "text" at bounding box center [534, 183] width 368 height 18
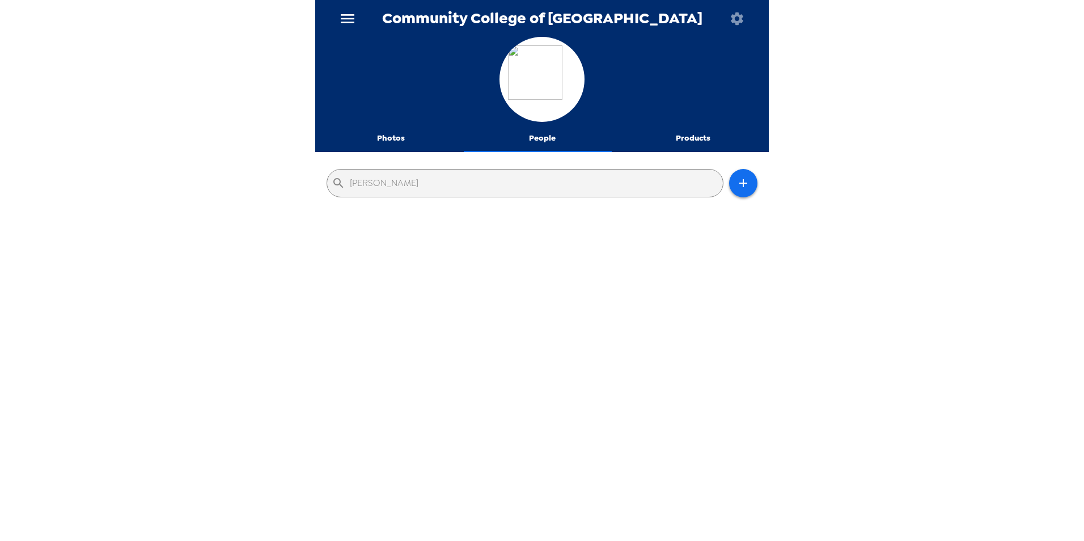
type input "courtney topolski"
click at [738, 185] on icon "button" at bounding box center [743, 183] width 14 height 14
click at [755, 210] on li "Invite someone" at bounding box center [784, 212] width 128 height 20
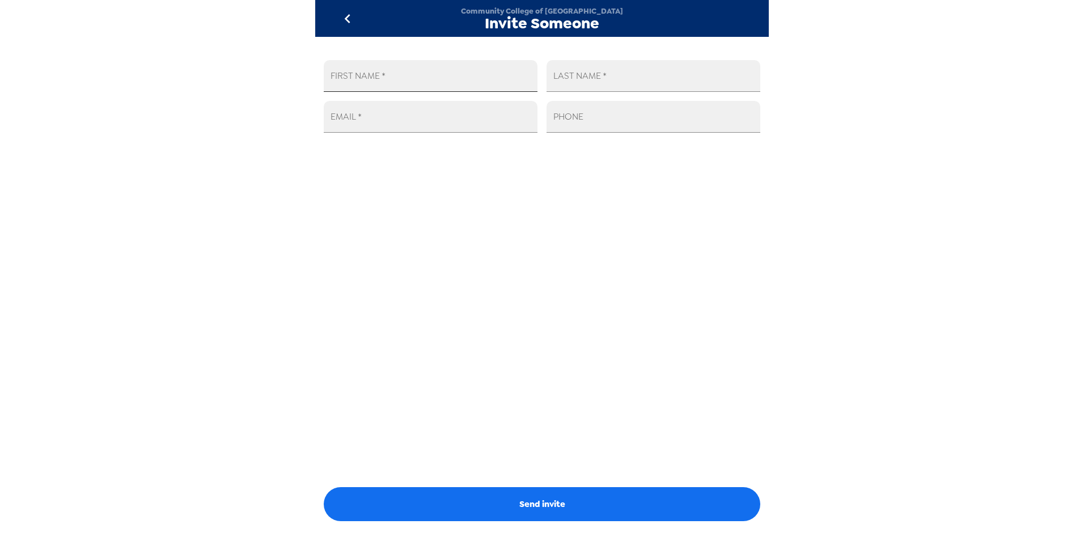
click at [451, 83] on input "FIRST NAME   *" at bounding box center [431, 76] width 214 height 32
type input "Courtney"
type input "Topolski"
type input "ctopolski@ccbcmd.edu"
click at [572, 217] on div "FIRST NAME   * Courtney LAST NAME   * Topolski EMAIL   * ctopolski@ccbcmd.edu P…" at bounding box center [541, 283] width 453 height 493
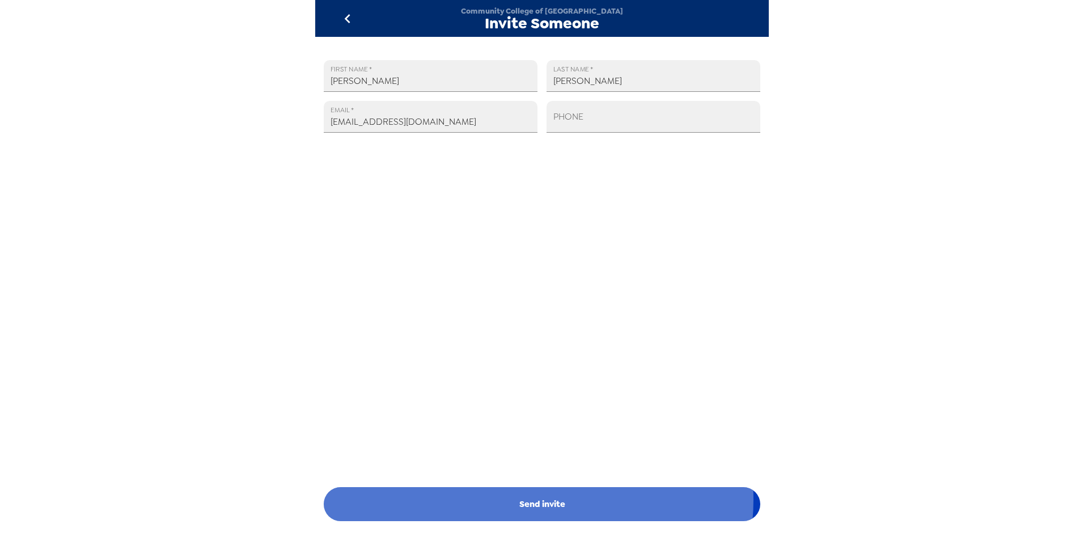
click at [535, 499] on button "Send invite" at bounding box center [542, 504] width 436 height 34
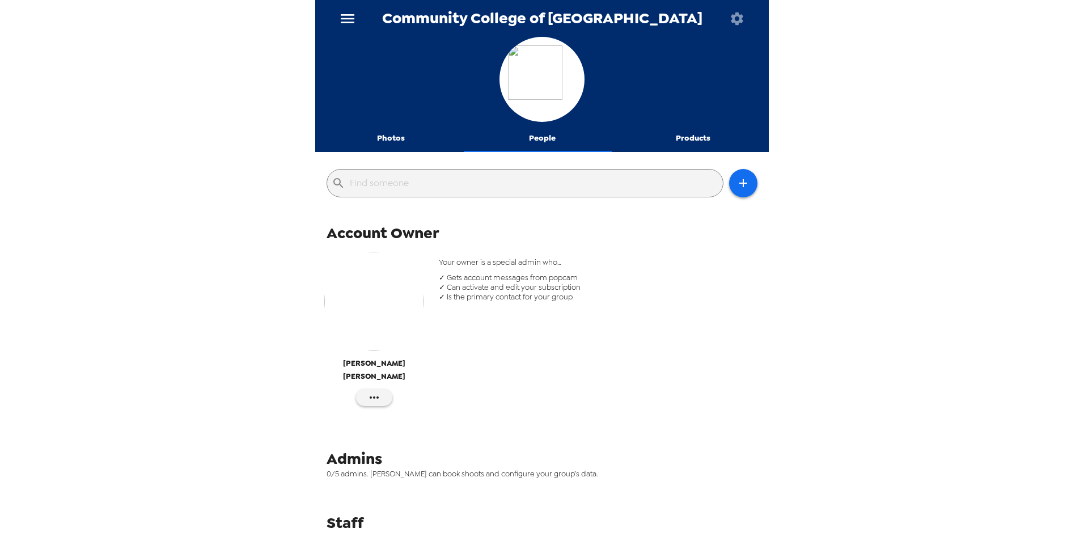
click at [383, 137] on button "Photos" at bounding box center [390, 138] width 151 height 27
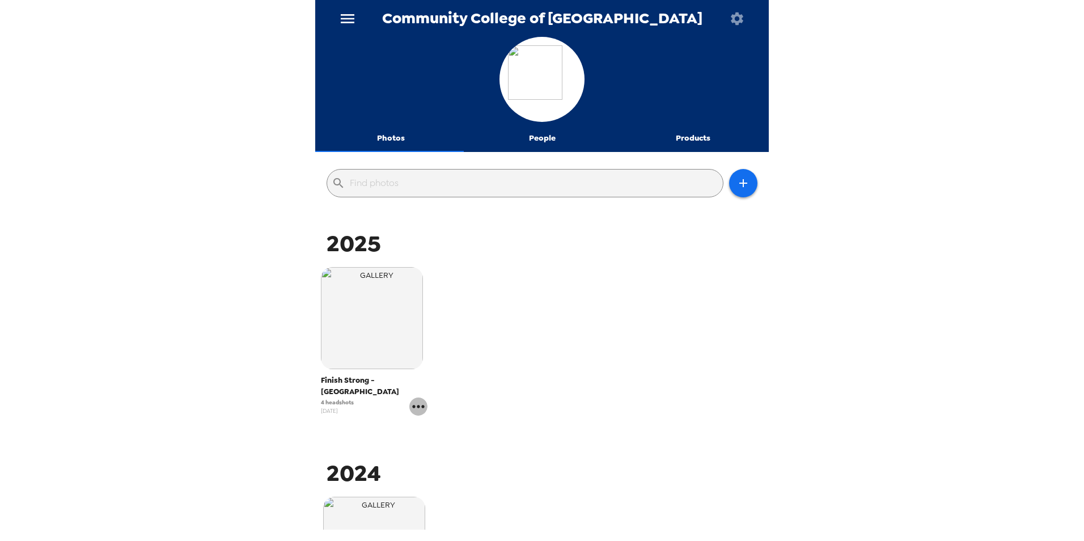
click at [421, 400] on icon "gallery menu" at bounding box center [418, 406] width 18 height 18
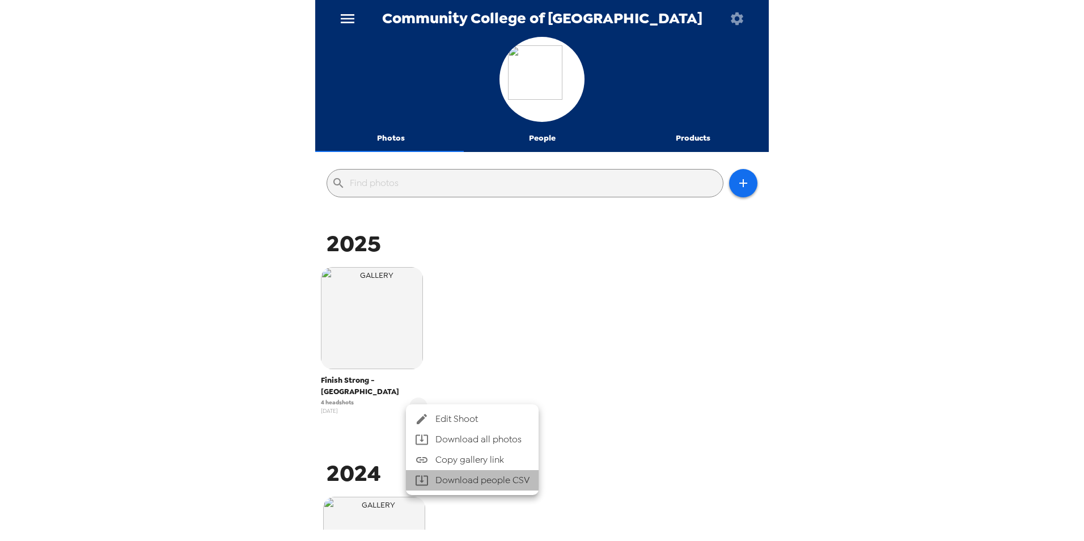
click at [477, 484] on li "Download people CSV" at bounding box center [472, 480] width 133 height 20
